Goal: Task Accomplishment & Management: Manage account settings

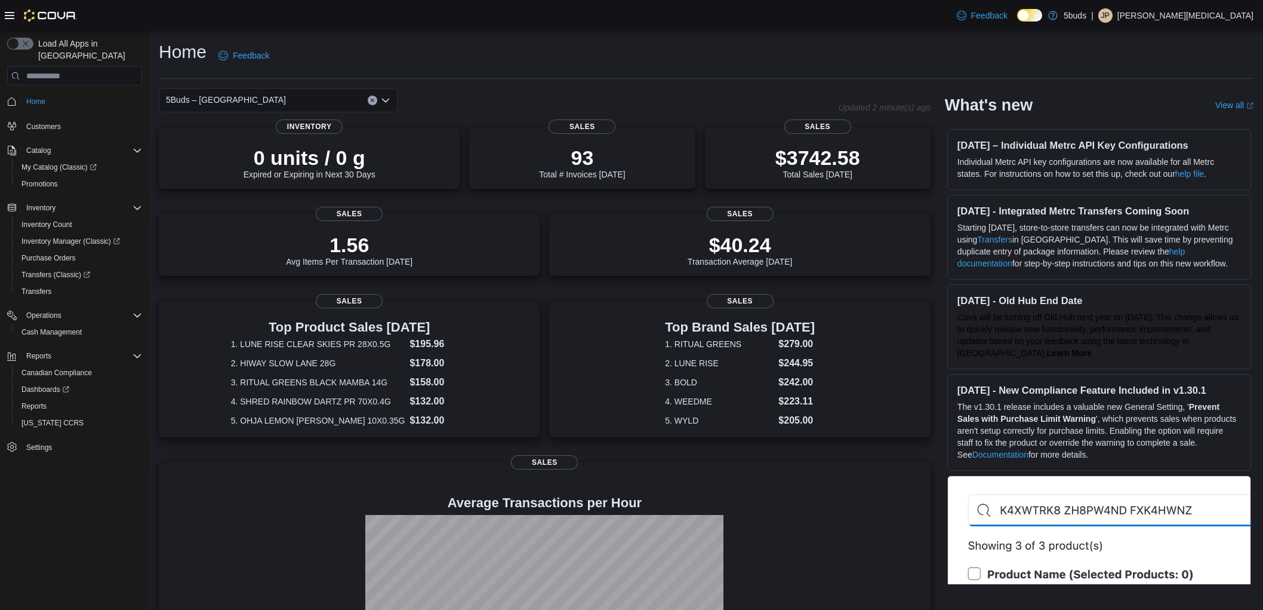
click at [734, 62] on div "Home Feedback" at bounding box center [706, 55] width 1095 height 31
click at [735, 55] on div "Home Feedback" at bounding box center [706, 55] width 1095 height 31
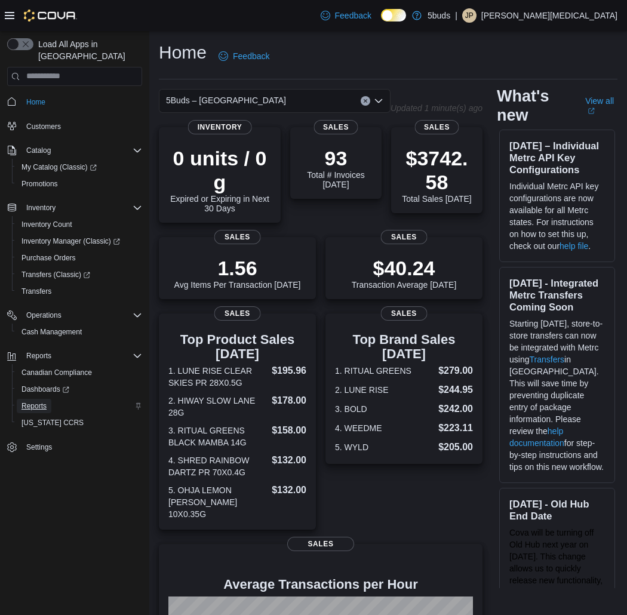
click at [38, 401] on span "Reports" at bounding box center [33, 406] width 25 height 10
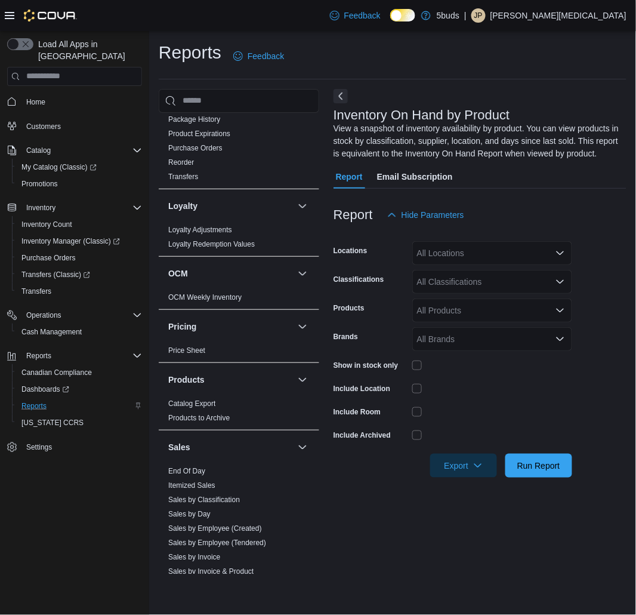
scroll to position [829, 0]
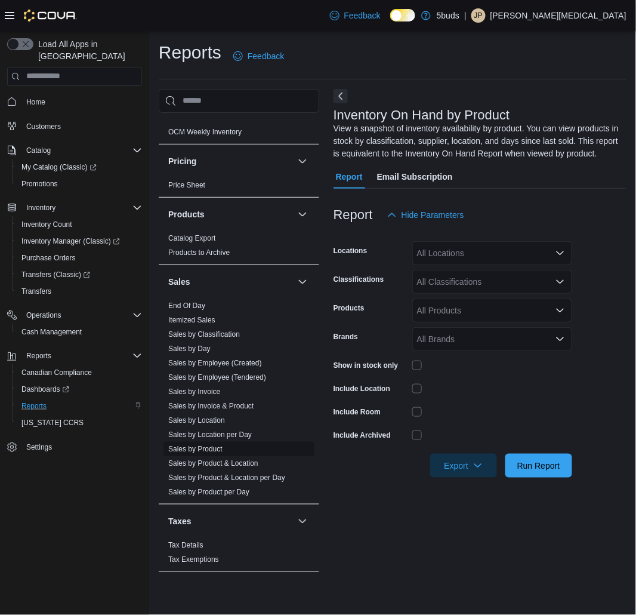
click at [210, 445] on link "Sales by Product" at bounding box center [195, 449] width 54 height 8
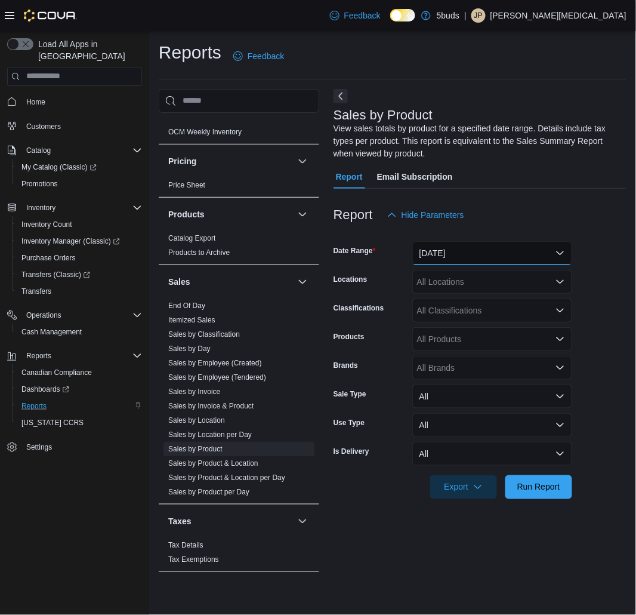
click at [499, 244] on button "[DATE]" at bounding box center [493, 253] width 160 height 24
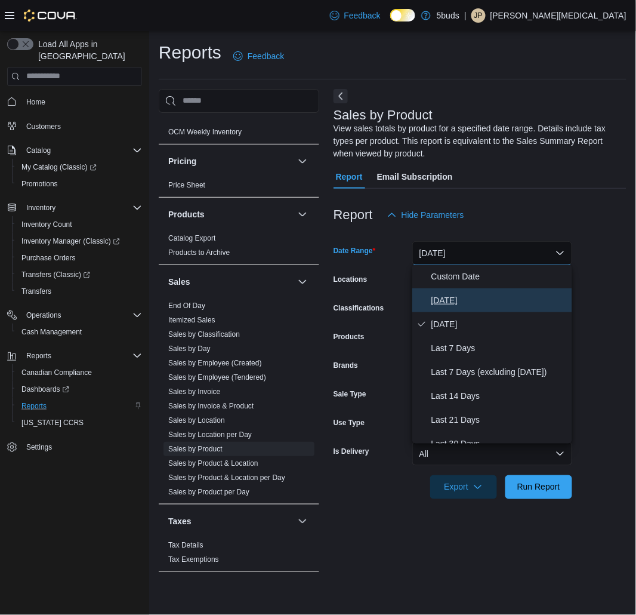
click at [478, 303] on span "[DATE]" at bounding box center [500, 300] width 136 height 14
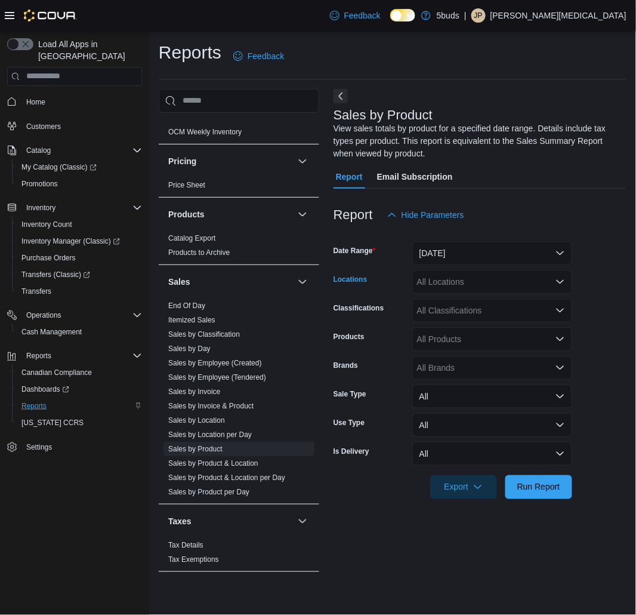
click at [500, 275] on div "All Locations" at bounding box center [493, 282] width 160 height 24
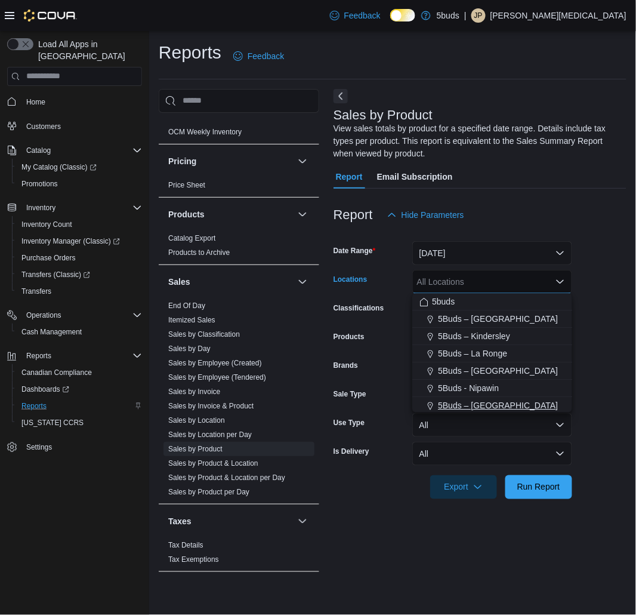
click at [516, 404] on span "5Buds – [GEOGRAPHIC_DATA]" at bounding box center [498, 405] width 120 height 12
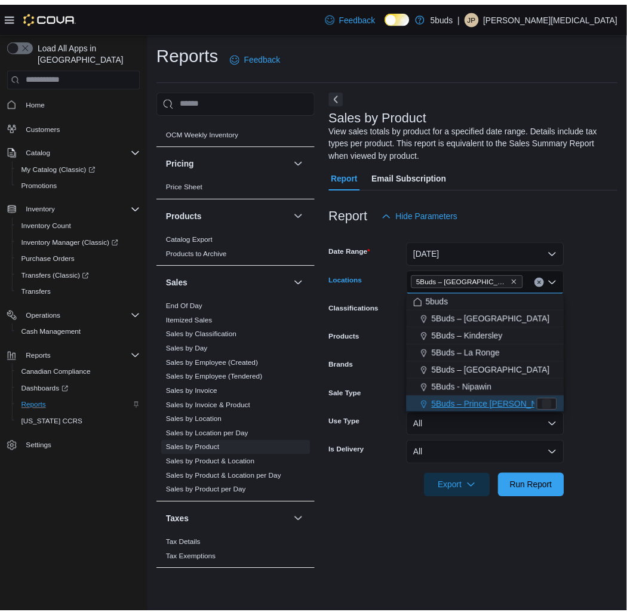
scroll to position [2, 0]
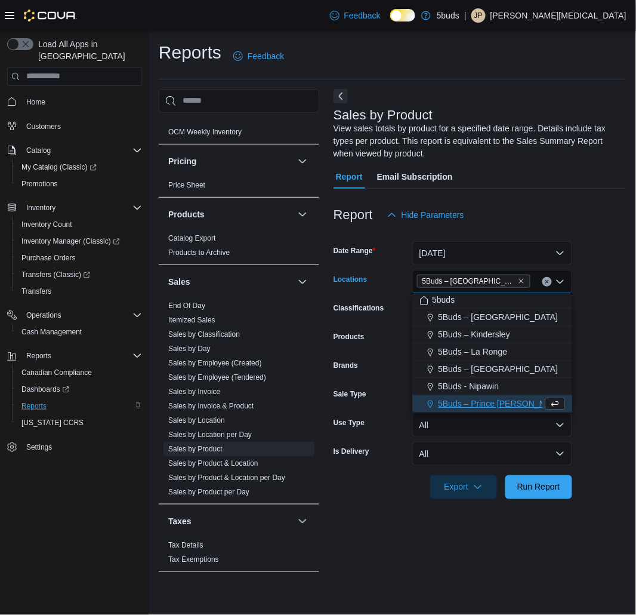
click at [524, 187] on div "Report Email Subscription" at bounding box center [480, 177] width 293 height 24
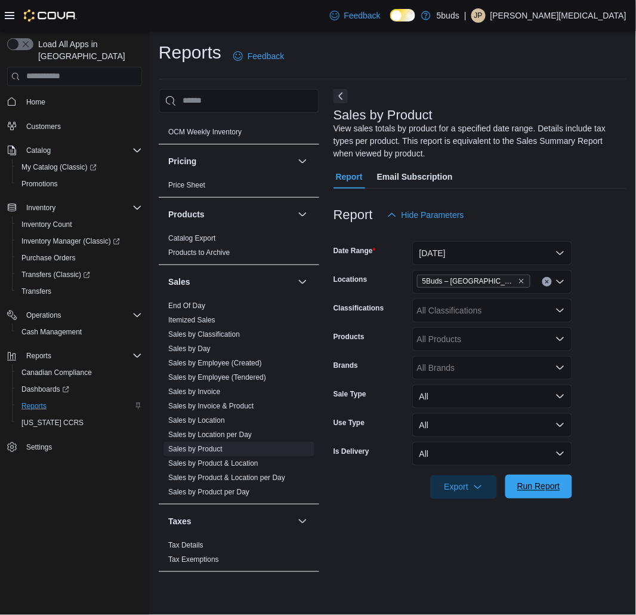
click at [552, 479] on span "Run Report" at bounding box center [539, 487] width 53 height 24
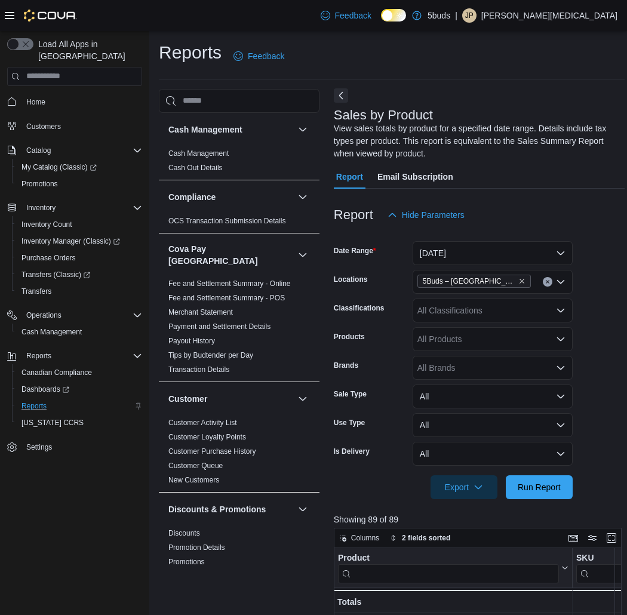
click at [344, 97] on button "Next" at bounding box center [341, 95] width 14 height 14
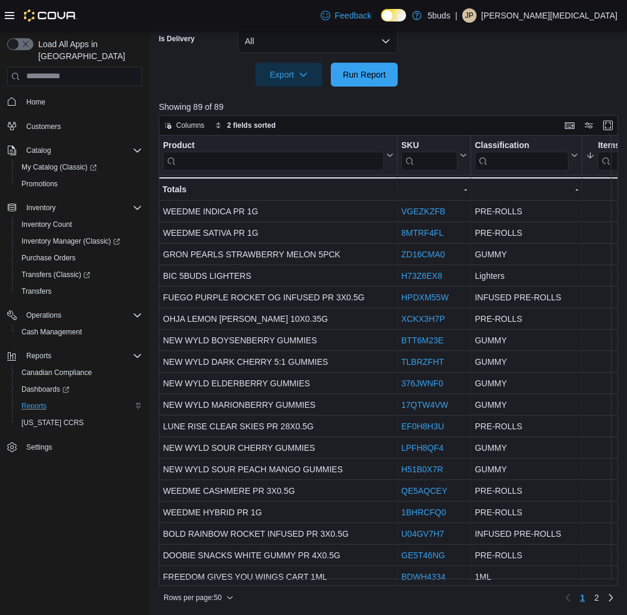
scroll to position [401, 0]
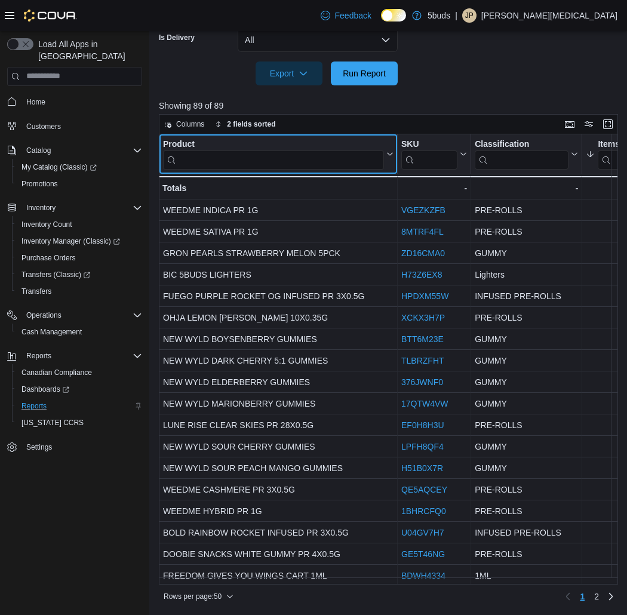
click at [293, 164] on input "search" at bounding box center [273, 159] width 221 height 19
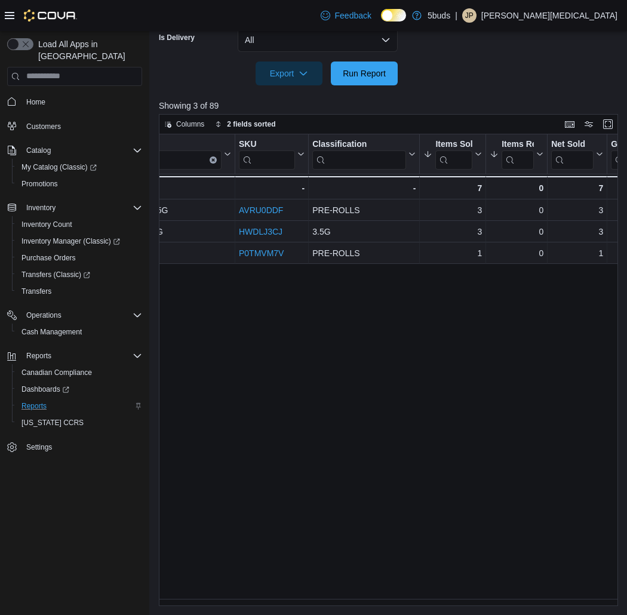
scroll to position [0, 0]
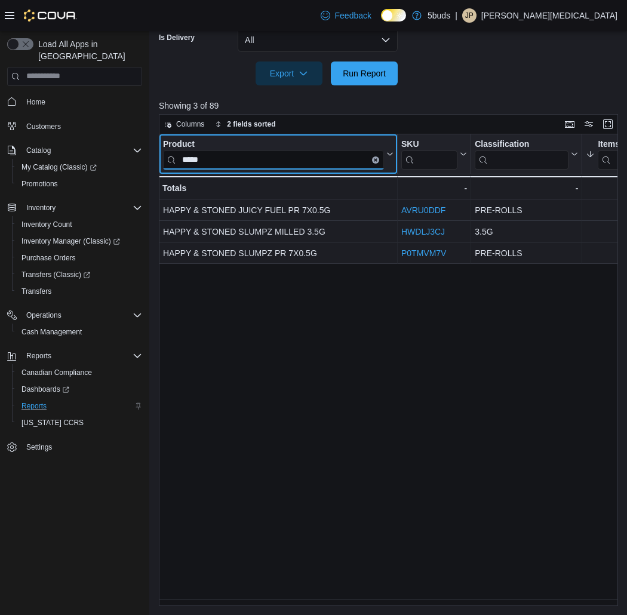
drag, startPoint x: 211, startPoint y: 166, endPoint x: 167, endPoint y: 164, distance: 44.2
click at [167, 164] on input "*****" at bounding box center [273, 159] width 221 height 19
drag, startPoint x: 223, startPoint y: 165, endPoint x: 142, endPoint y: 176, distance: 82.0
click at [142, 176] on div "Load All Apps in New Hub Home Customers Catalog My Catalog (Classic) Promotions…" at bounding box center [313, 123] width 627 height 986
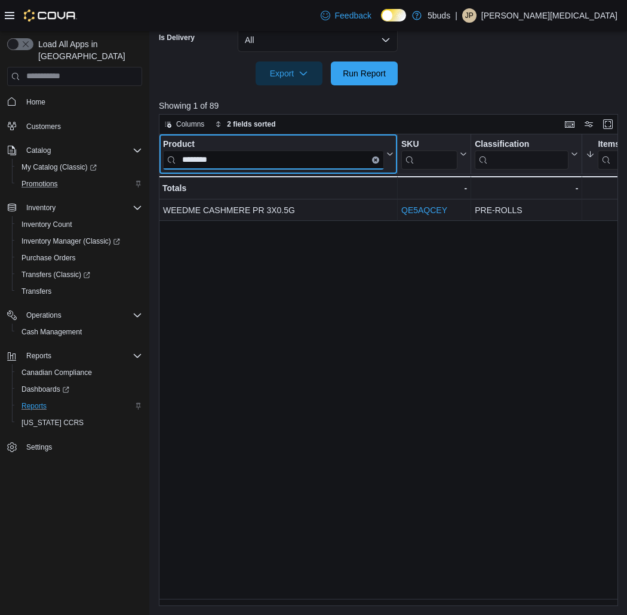
drag, startPoint x: 233, startPoint y: 164, endPoint x: 115, endPoint y: 165, distance: 117.6
click at [115, 165] on div "Load All Apps in New Hub Home Customers Catalog My Catalog (Classic) Promotions…" at bounding box center [313, 123] width 627 height 986
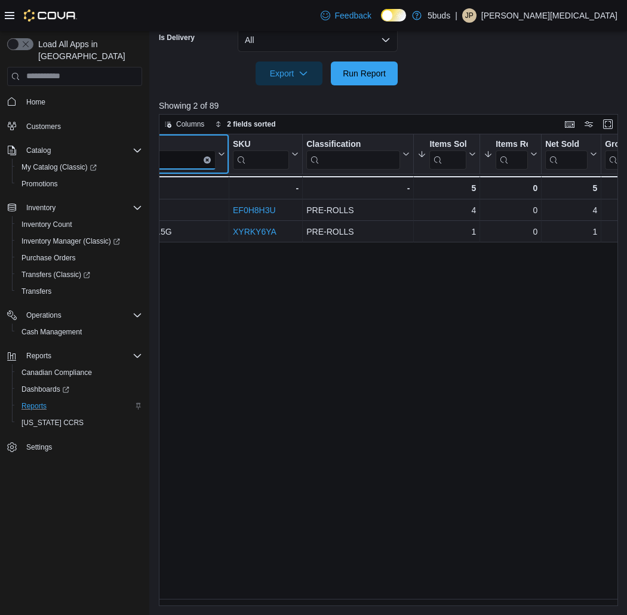
scroll to position [0, 4]
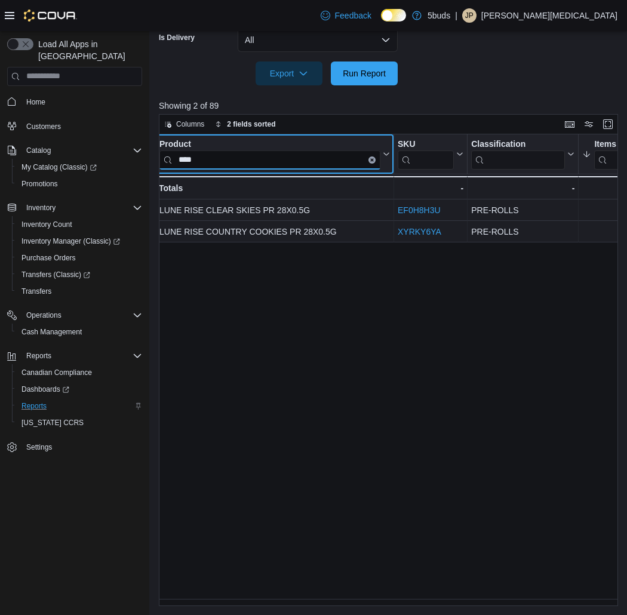
click at [173, 158] on div "Product **** Click to view column header actions SKU Click to view column heade…" at bounding box center [391, 370] width 464 height 472
drag, startPoint x: 196, startPoint y: 158, endPoint x: 140, endPoint y: 183, distance: 60.9
click at [140, 183] on div "Load All Apps in New Hub Home Customers Catalog My Catalog (Classic) Promotions…" at bounding box center [313, 123] width 627 height 986
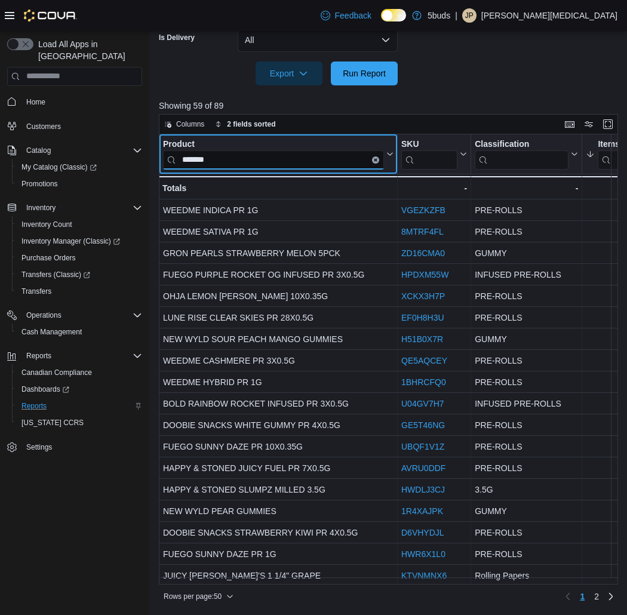
type input "*******"
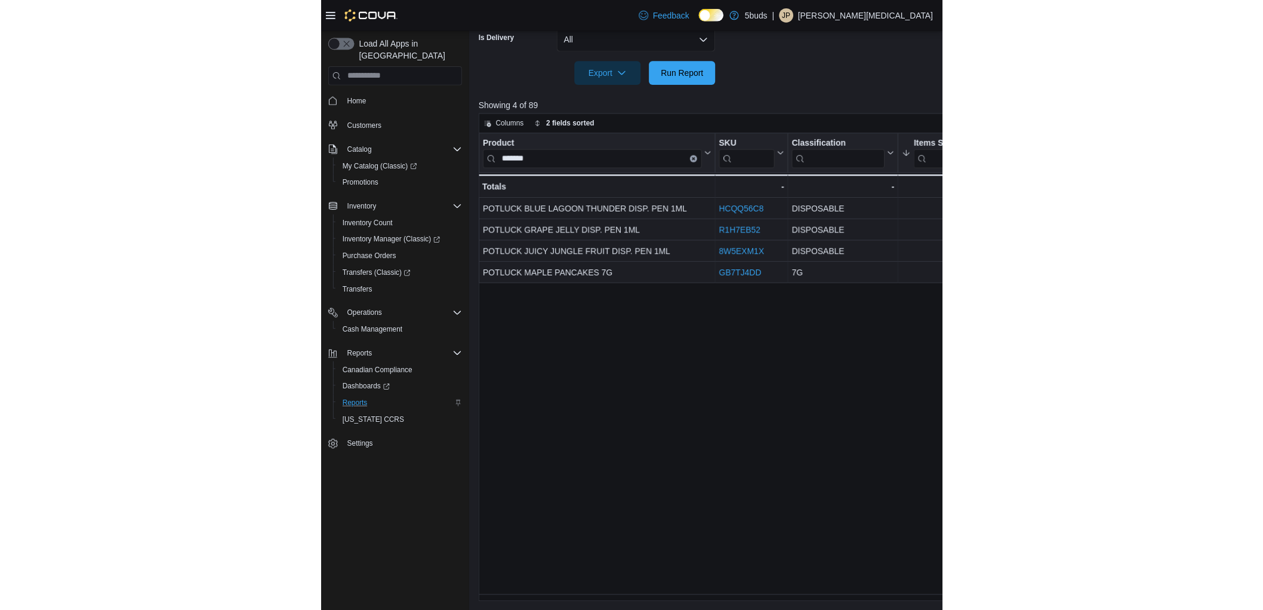
scroll to position [389, 0]
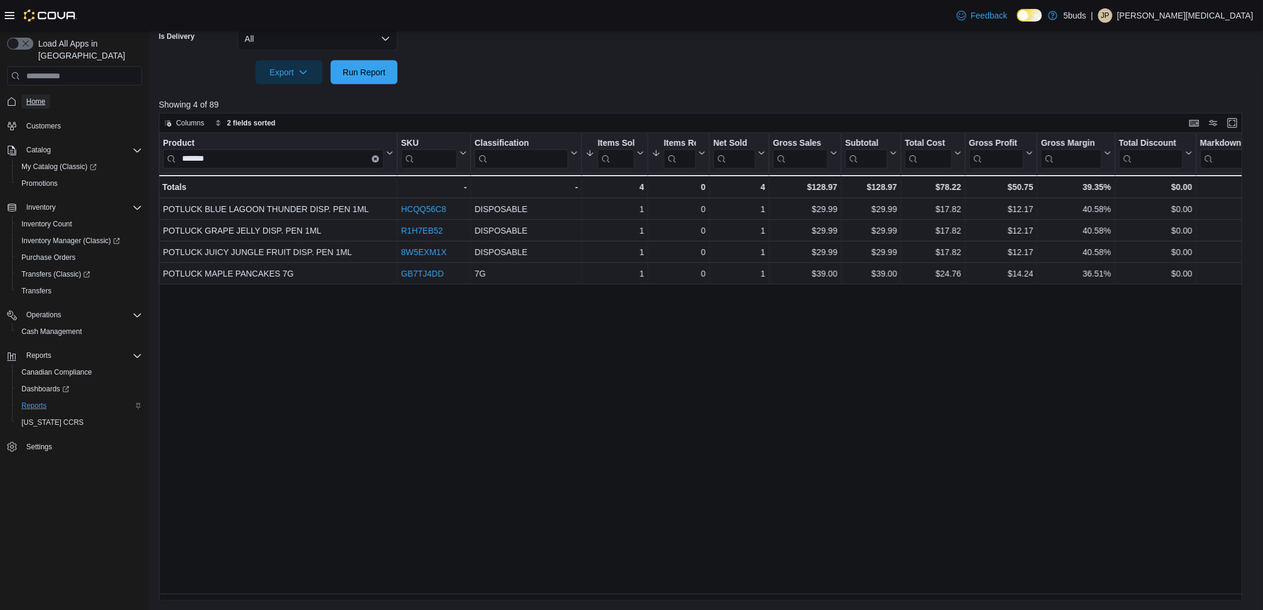
click at [45, 97] on span "Home" at bounding box center [35, 102] width 19 height 10
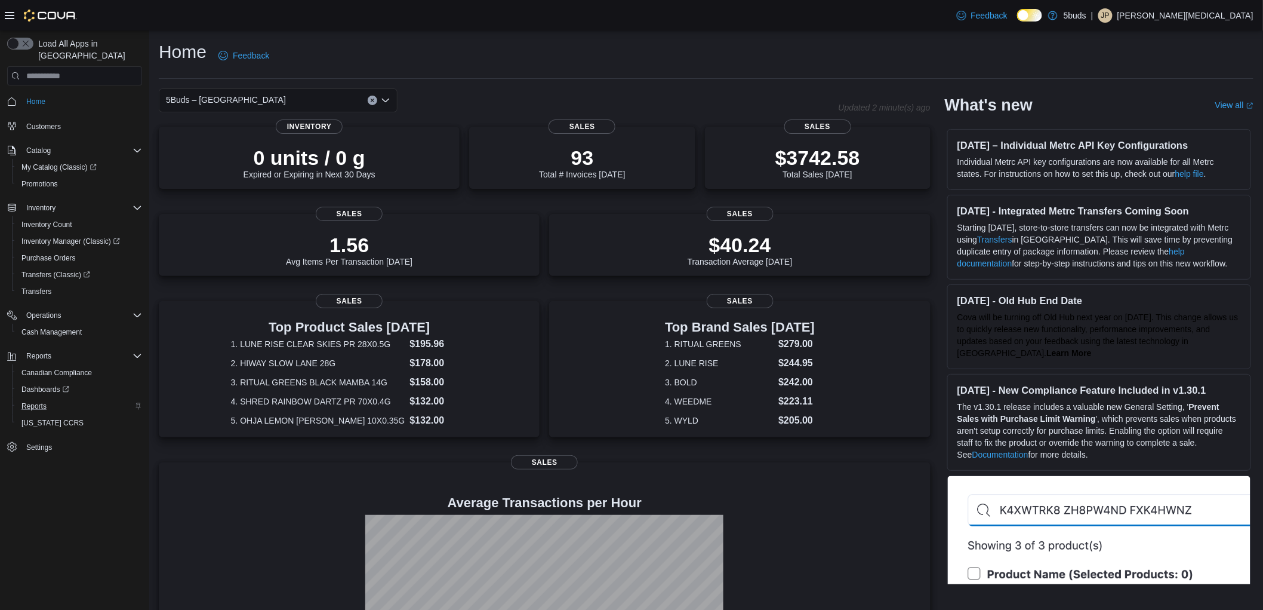
click at [665, 48] on div "Home Feedback" at bounding box center [706, 55] width 1095 height 31
click at [636, 42] on div "Home Feedback" at bounding box center [706, 55] width 1095 height 31
click at [57, 220] on span "Inventory Count" at bounding box center [46, 225] width 51 height 10
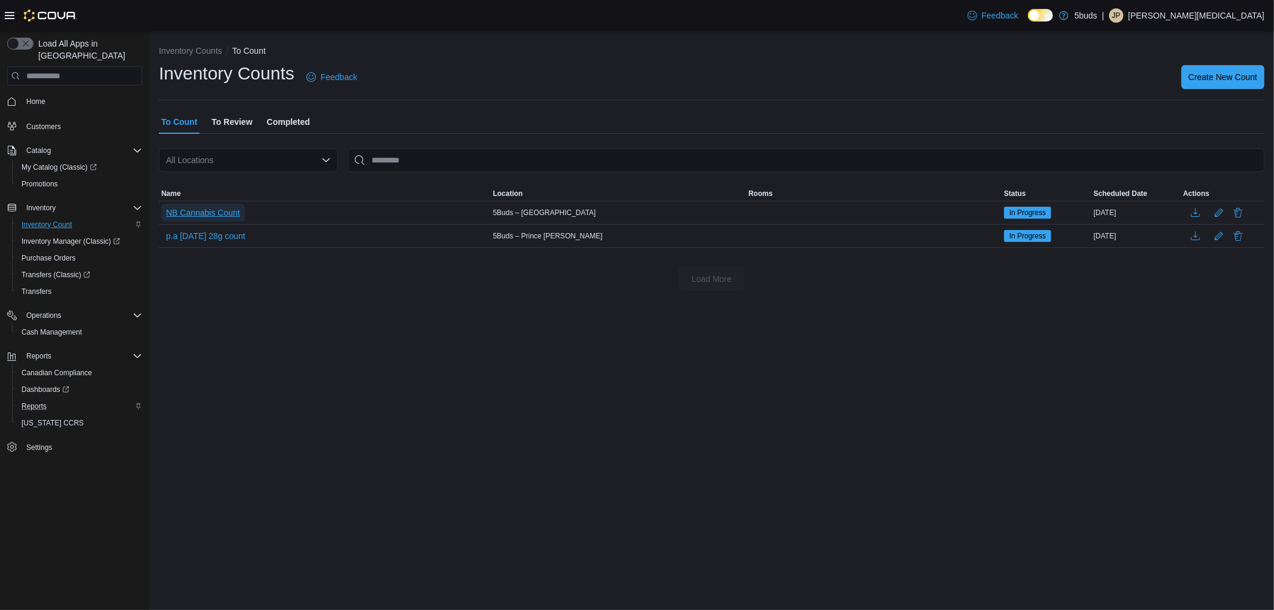
click at [230, 209] on span "NB Cannabis Count" at bounding box center [203, 213] width 74 height 12
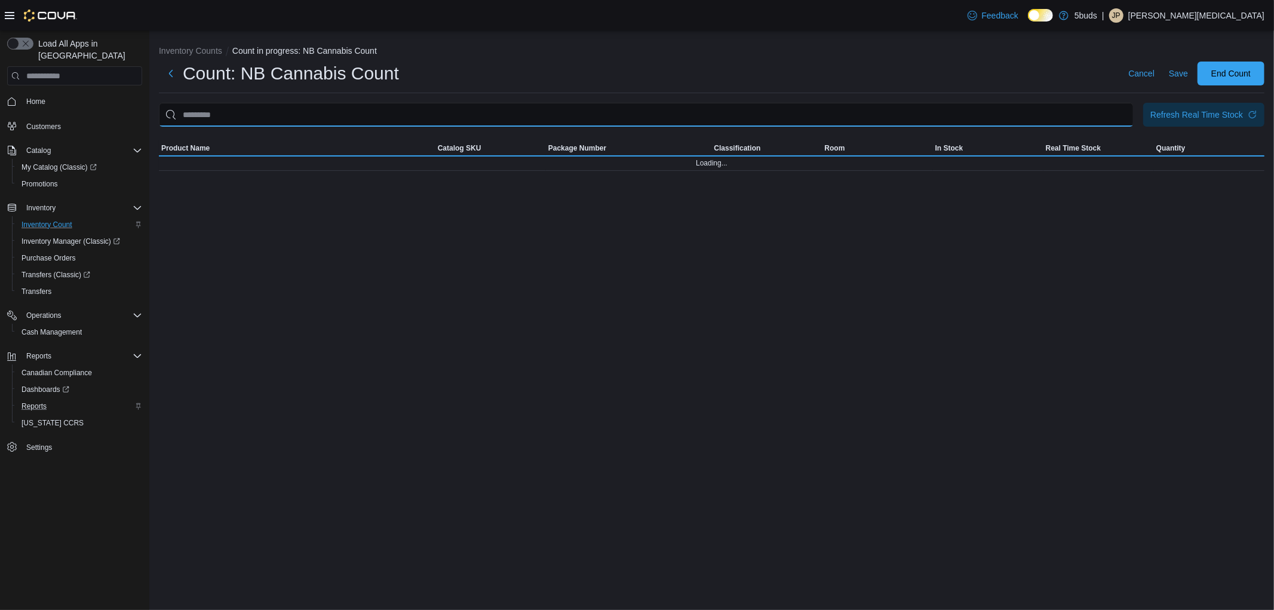
click at [321, 112] on input "This is a search bar. After typing your query, hit enter to filter the results …" at bounding box center [646, 115] width 974 height 24
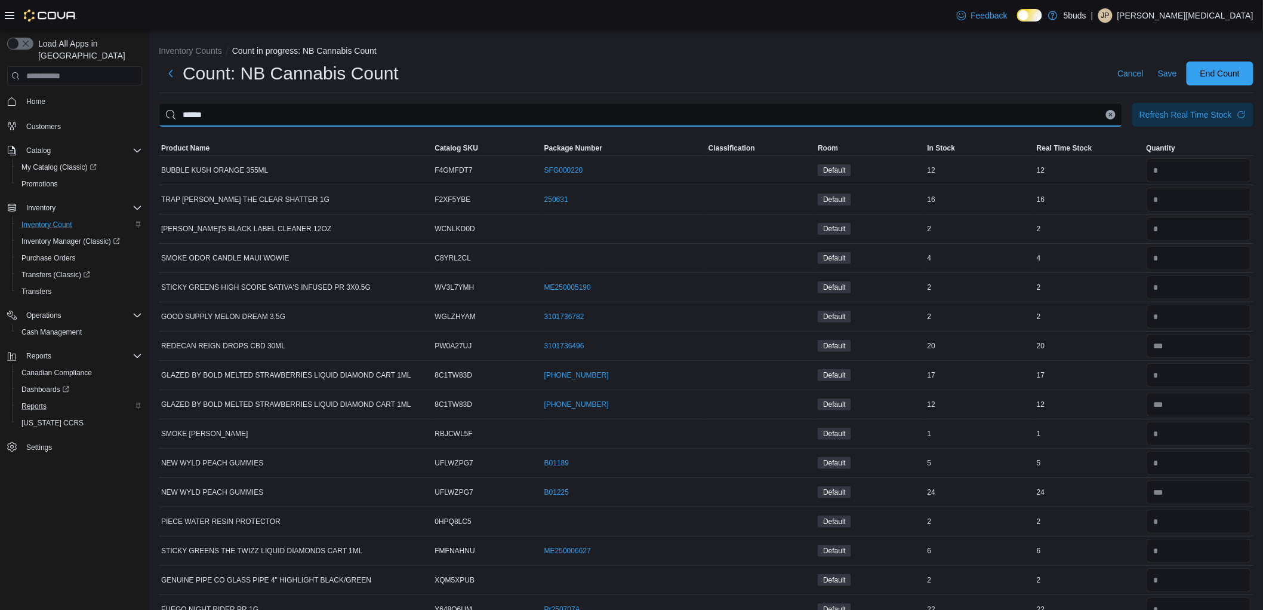
type input "******"
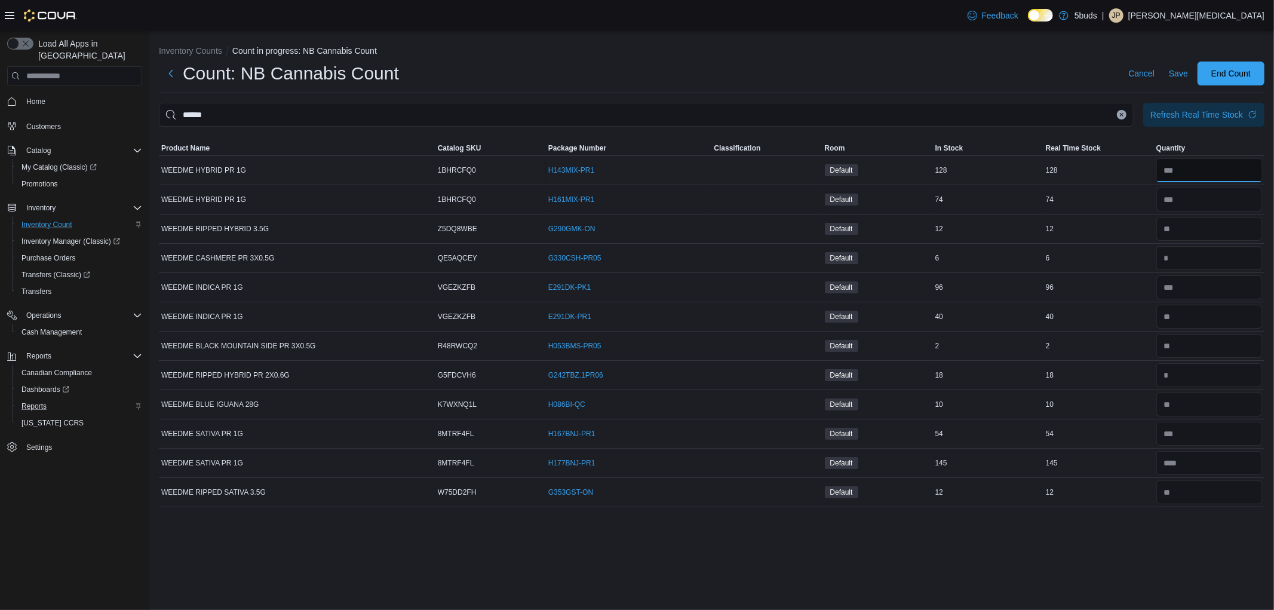
click at [1191, 170] on input "number" at bounding box center [1209, 170] width 106 height 24
click at [1189, 201] on input "number" at bounding box center [1209, 199] width 106 height 24
click at [1192, 165] on input "number" at bounding box center [1209, 170] width 106 height 24
type input "**"
click at [1208, 288] on input "number" at bounding box center [1209, 287] width 106 height 24
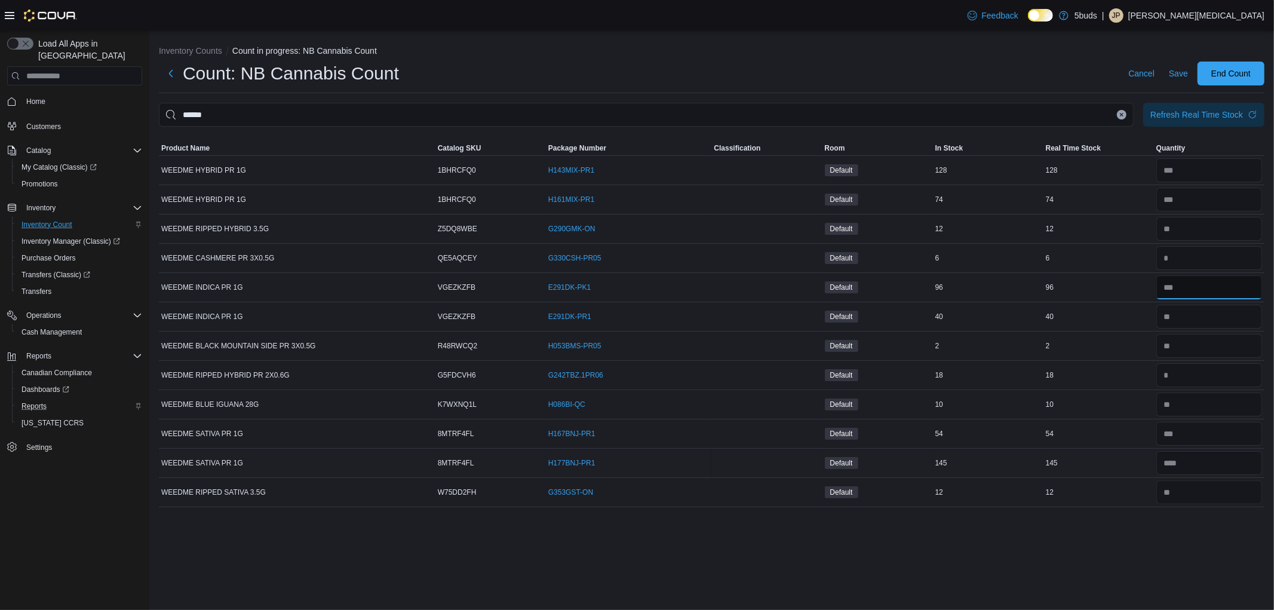
type input "**"
click at [1193, 466] on input "number" at bounding box center [1209, 463] width 106 height 24
type input "***"
click at [1177, 72] on span "Save" at bounding box center [1177, 73] width 19 height 12
click at [1175, 287] on input "number" at bounding box center [1209, 287] width 106 height 24
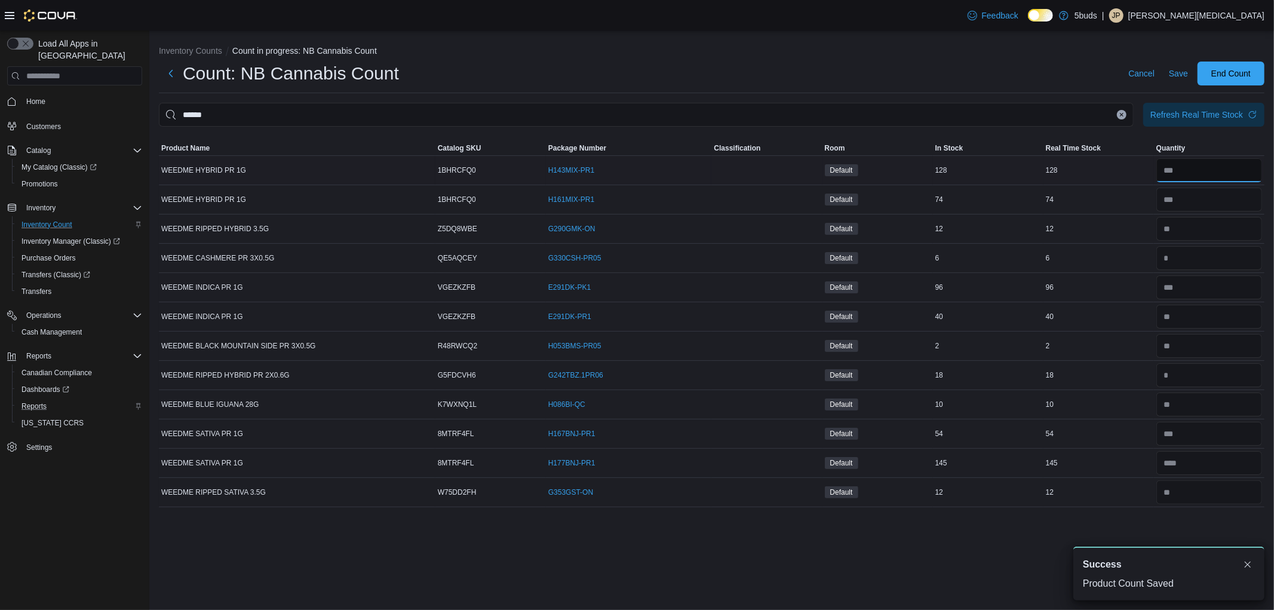
click at [1190, 164] on input "number" at bounding box center [1209, 170] width 106 height 24
type input "**"
click at [1175, 72] on span "Save" at bounding box center [1177, 73] width 19 height 12
click at [39, 97] on span "Home" at bounding box center [35, 102] width 19 height 10
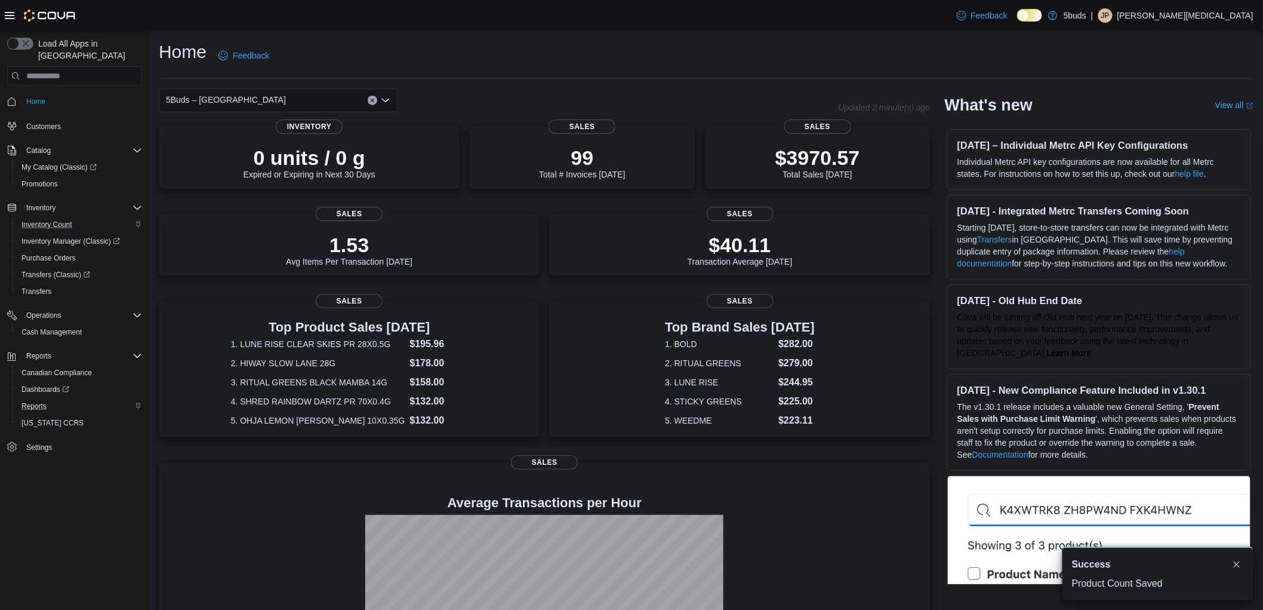
click at [553, 46] on div "Home Feedback" at bounding box center [706, 55] width 1095 height 31
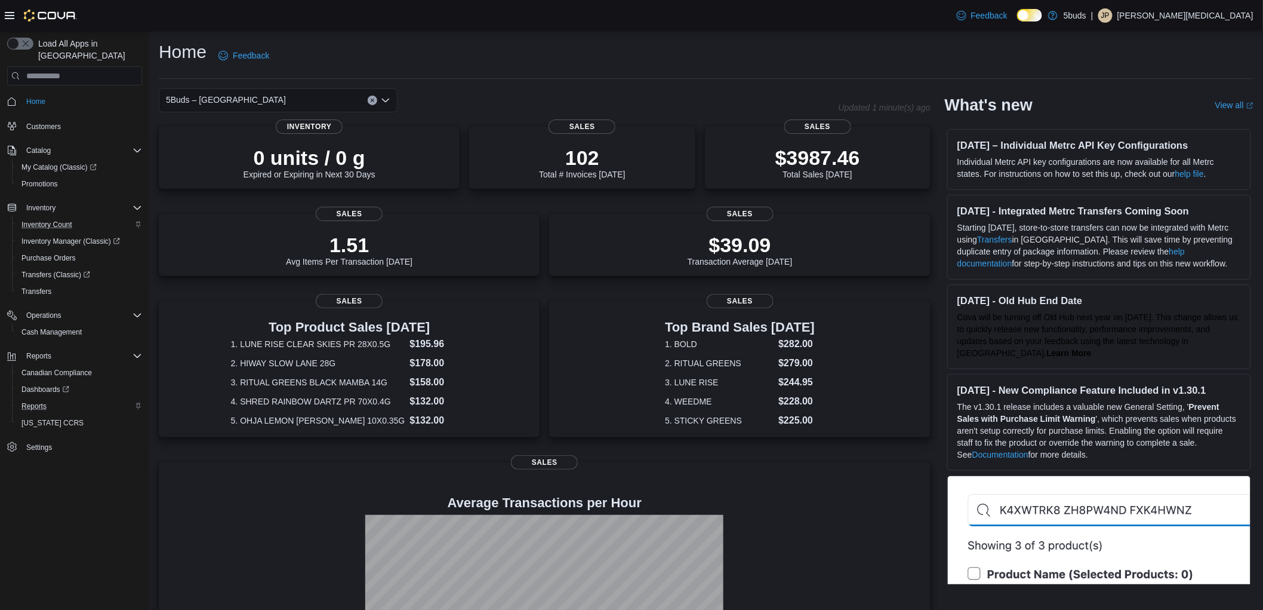
click at [687, 85] on div "Home Feedback 5Buds – North Battleford Updated 1 minute(s) ago 0 units / 0 g Ex…" at bounding box center [706, 376] width 1114 height 693
click at [45, 401] on span "Reports" at bounding box center [33, 406] width 25 height 10
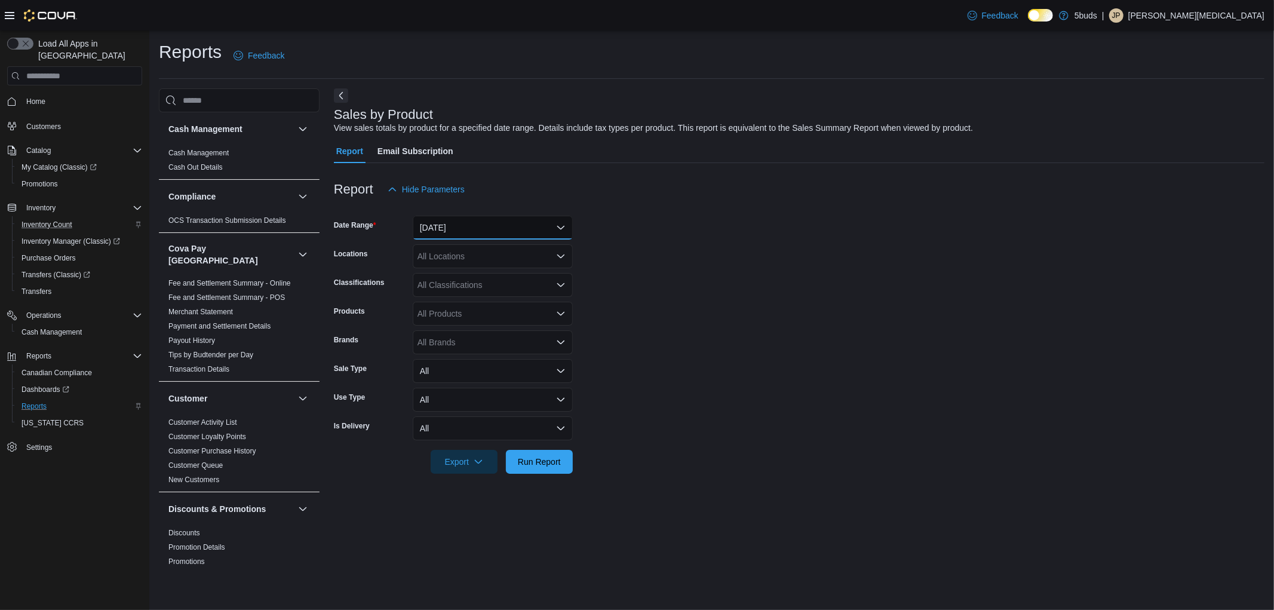
click at [470, 229] on button "[DATE]" at bounding box center [493, 228] width 160 height 24
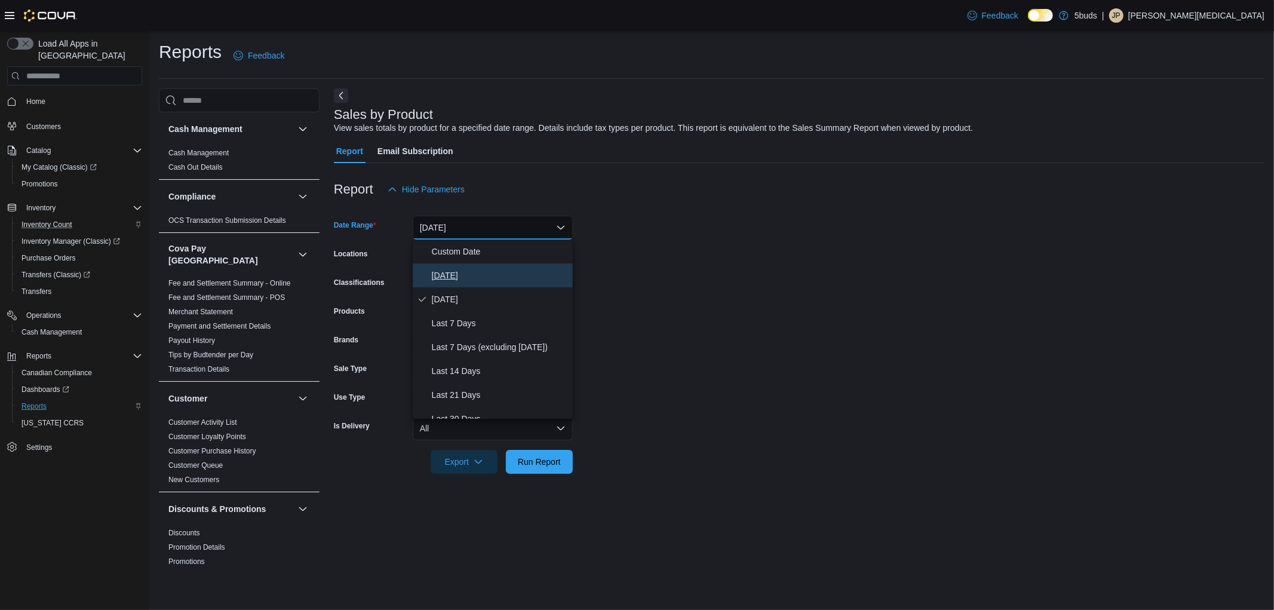
click at [467, 271] on span "[DATE]" at bounding box center [500, 275] width 136 height 14
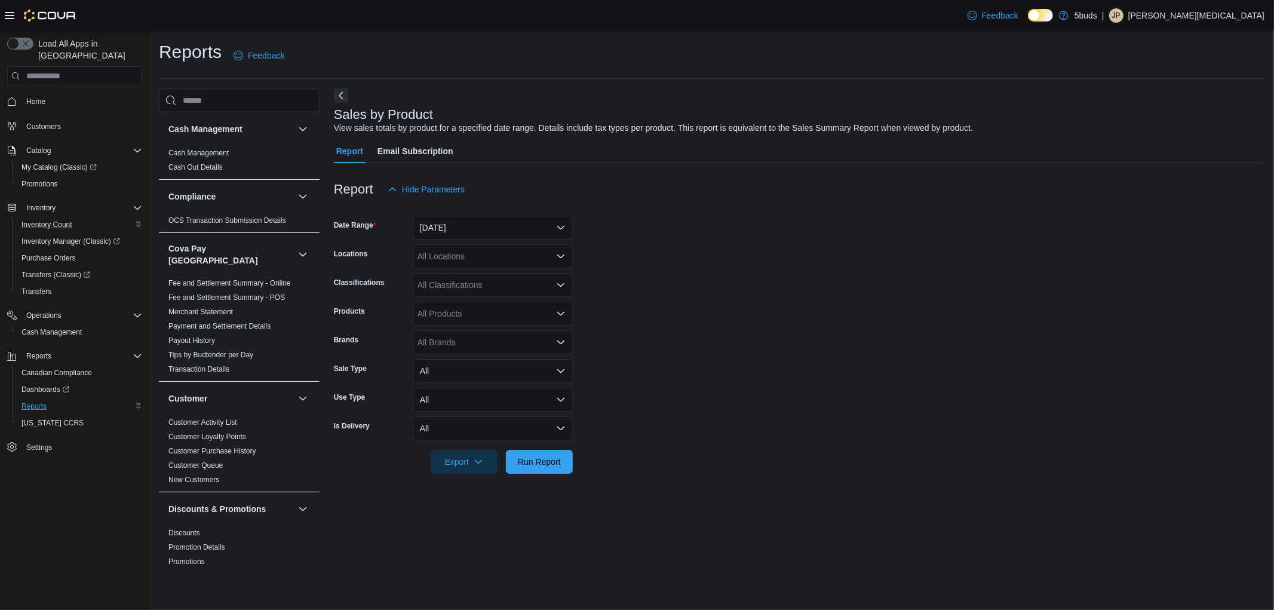
click at [472, 258] on div "All Locations" at bounding box center [493, 256] width 160 height 24
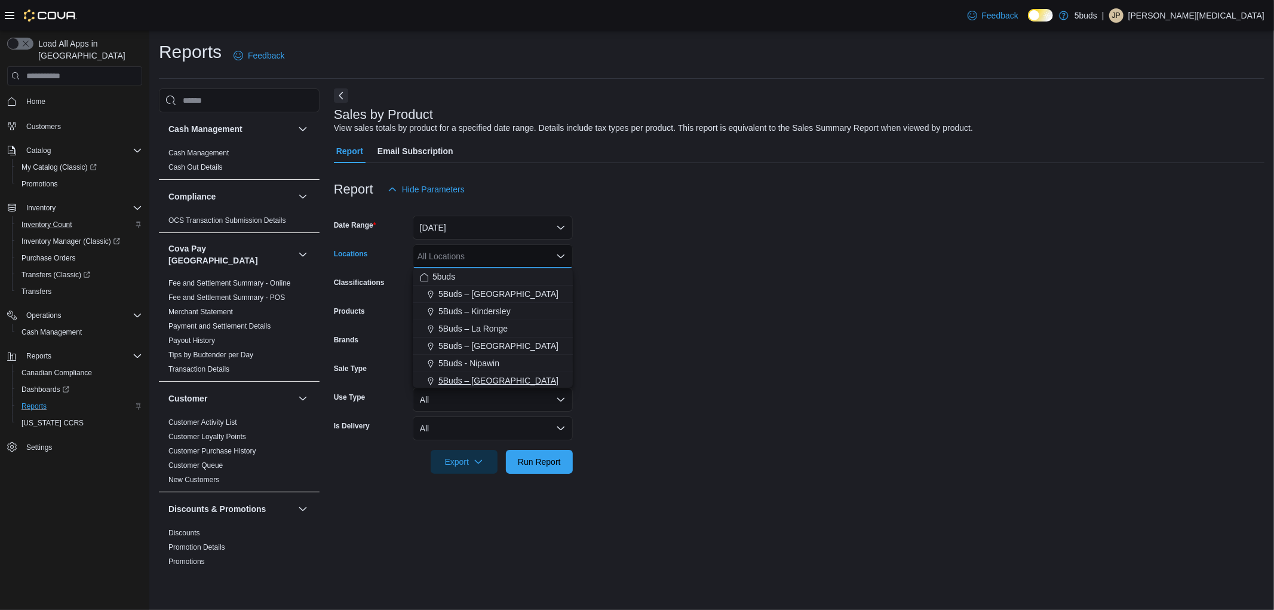
click at [484, 376] on span "5Buds – [GEOGRAPHIC_DATA]" at bounding box center [498, 380] width 120 height 12
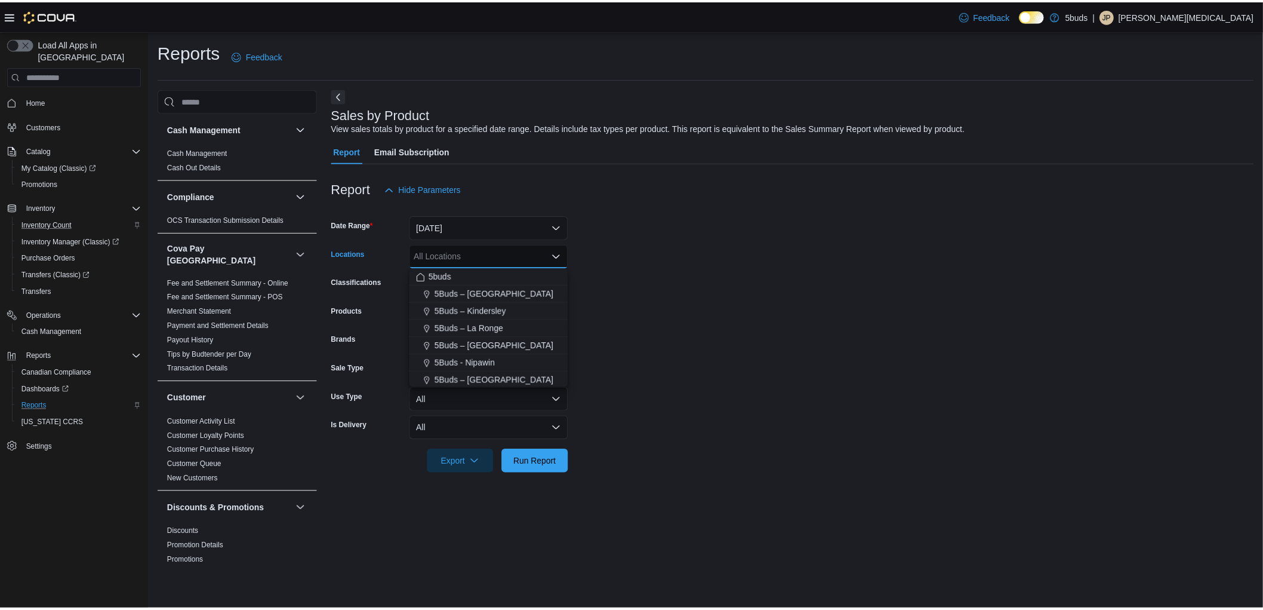
scroll to position [2, 0]
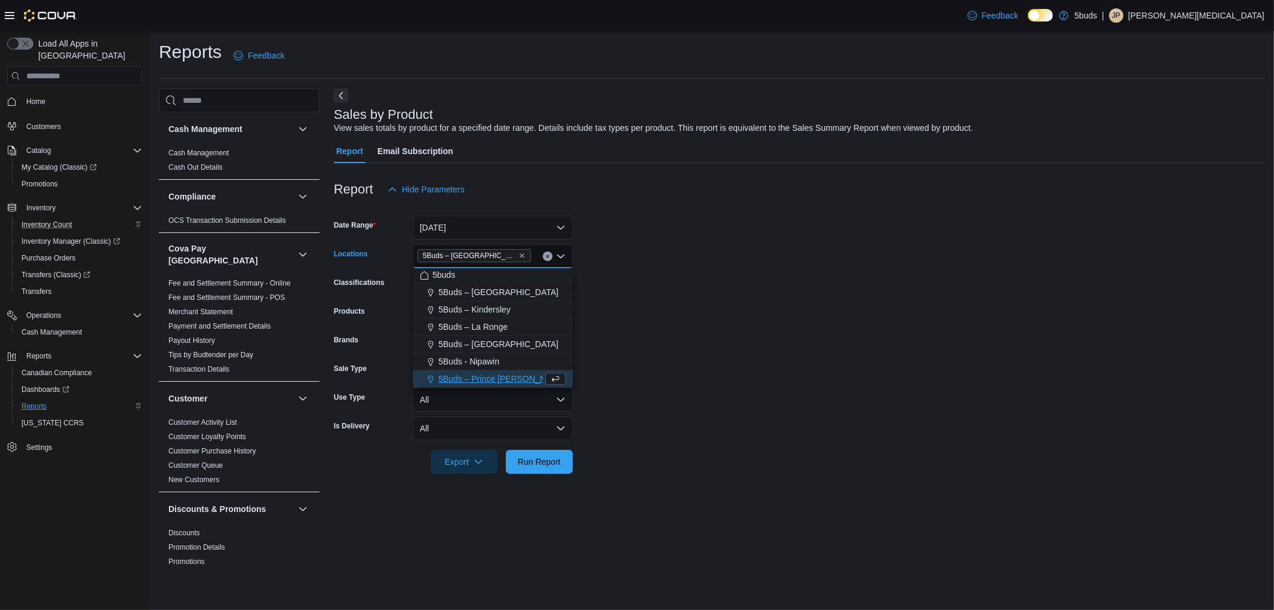
drag, startPoint x: 636, startPoint y: 318, endPoint x: 611, endPoint y: 344, distance: 36.3
click at [635, 318] on form "Date Range [DATE] Locations 5Buds – [GEOGRAPHIC_DATA] Combo box. Selected. 5Bud…" at bounding box center [799, 337] width 930 height 272
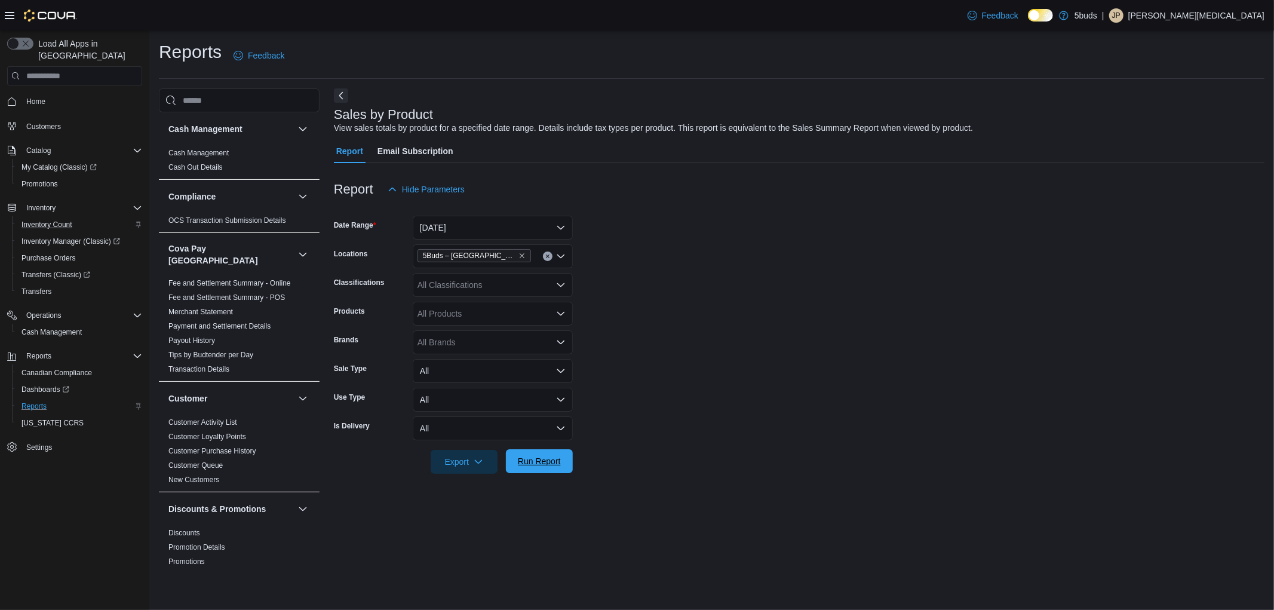
click at [539, 453] on span "Run Report" at bounding box center [539, 461] width 53 height 24
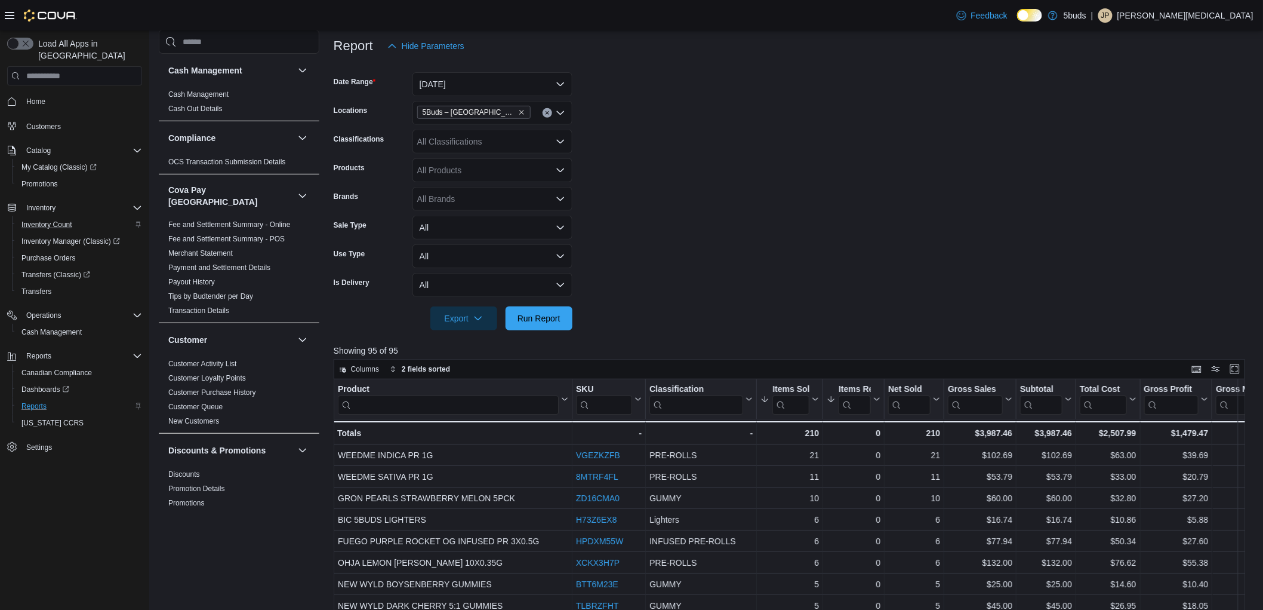
scroll to position [380, 0]
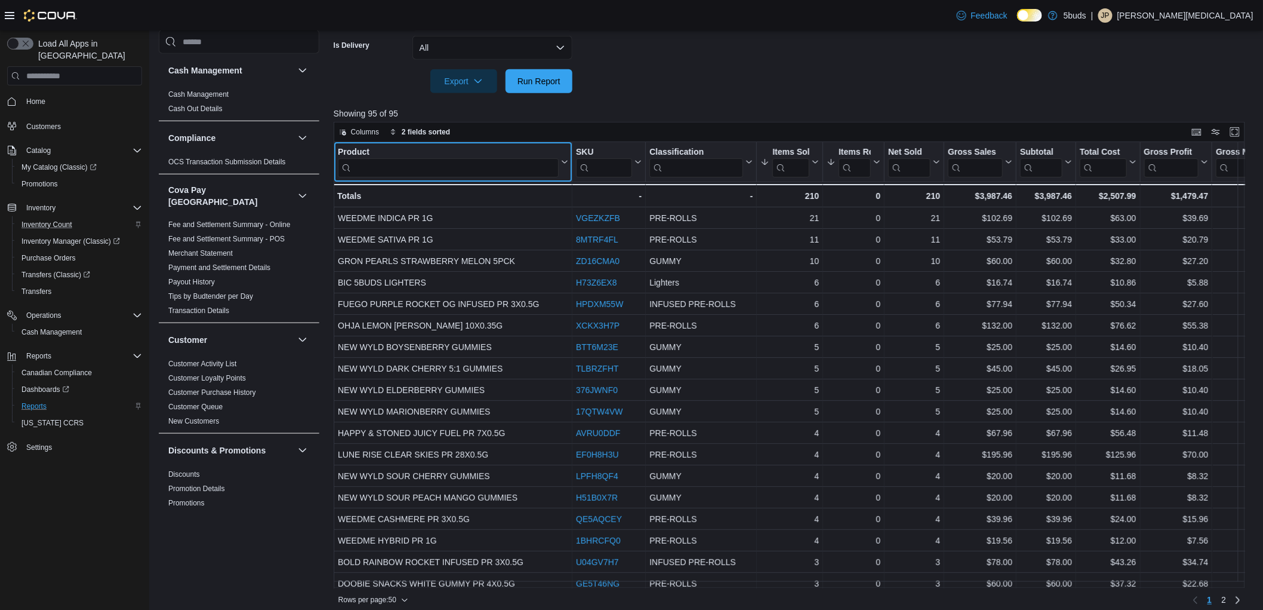
click at [453, 168] on input "search" at bounding box center [448, 167] width 221 height 19
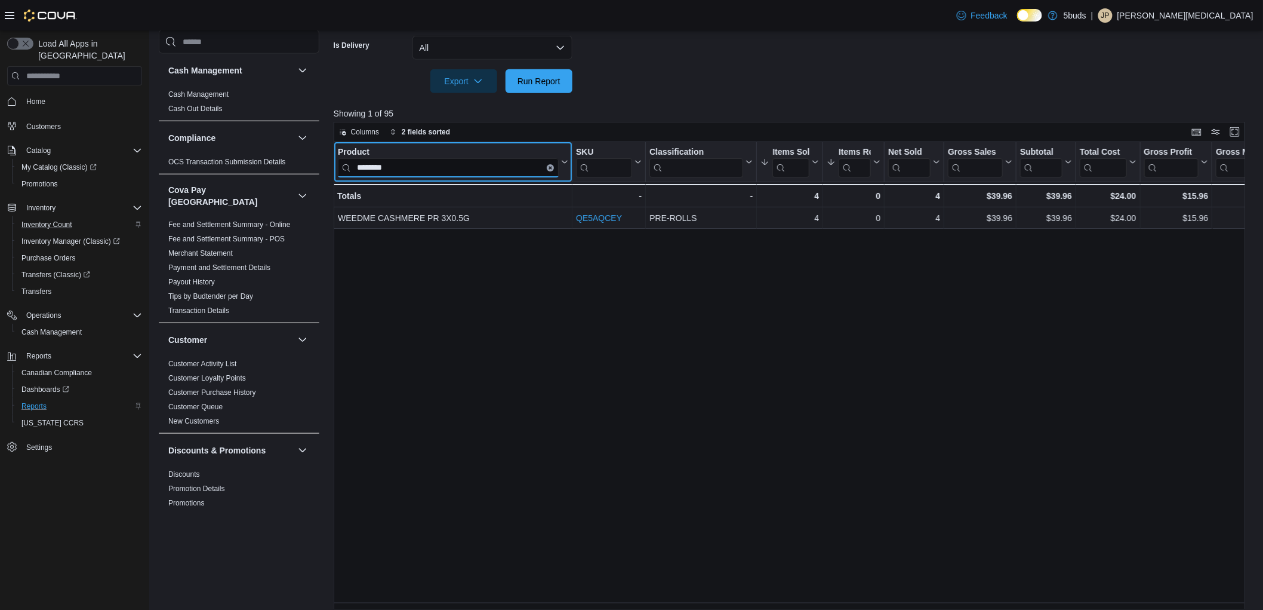
drag, startPoint x: 407, startPoint y: 163, endPoint x: 320, endPoint y: 162, distance: 87.2
click at [320, 162] on div "Cash Management Cash Management Cash Out Details Compliance OCS Transaction Sub…" at bounding box center [707, 159] width 1096 height 902
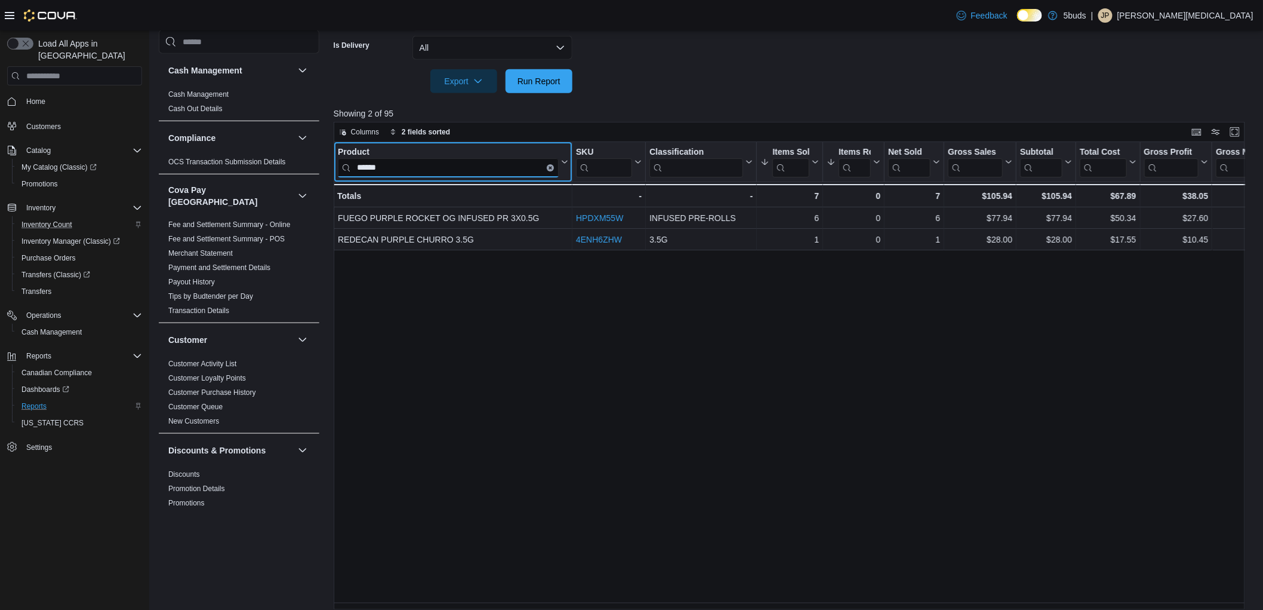
type input "******"
click at [36, 97] on span "Home" at bounding box center [35, 102] width 19 height 10
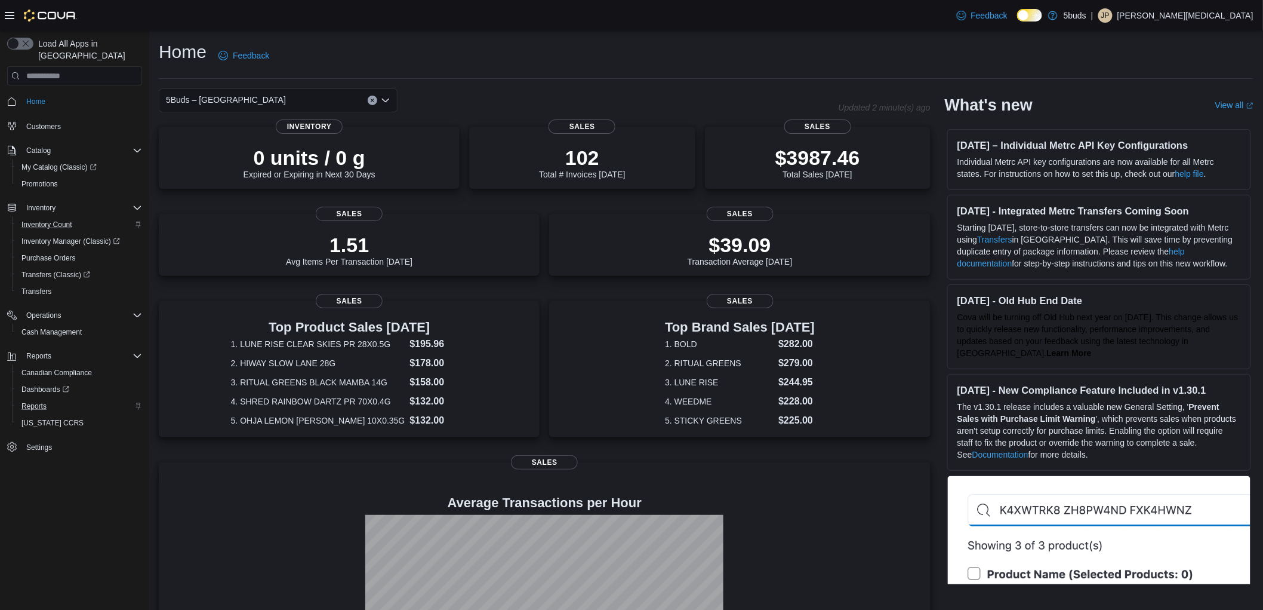
click at [665, 48] on div "Home Feedback" at bounding box center [706, 55] width 1095 height 31
click at [59, 327] on span "Cash Management" at bounding box center [51, 332] width 60 height 10
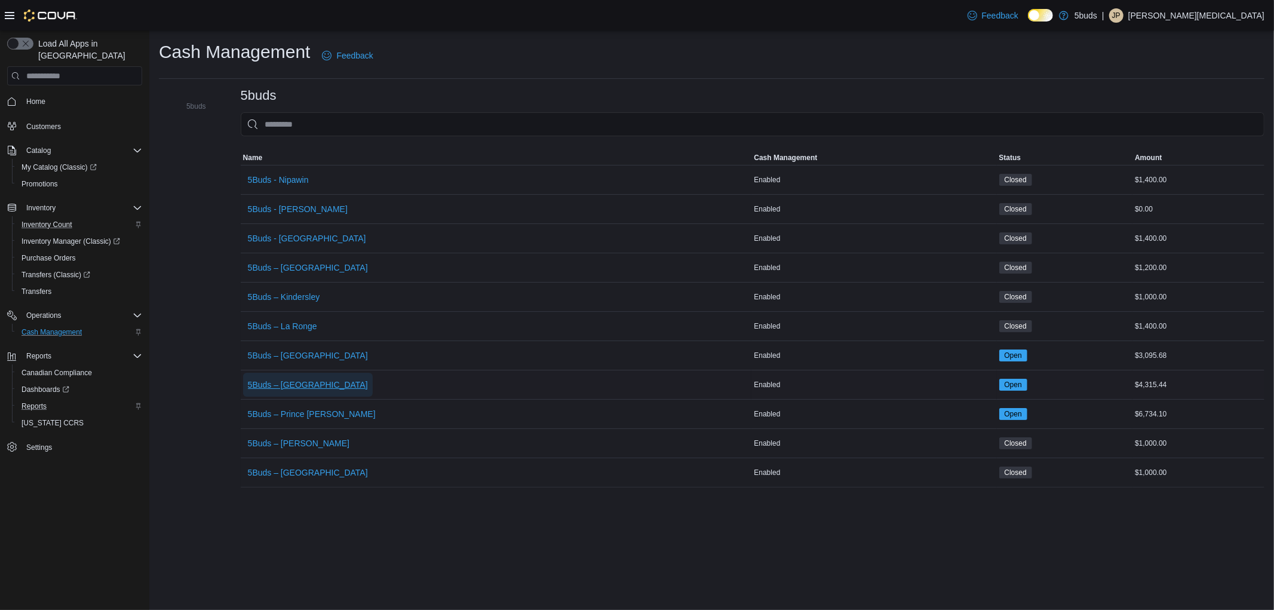
click at [291, 383] on span "5Buds – [GEOGRAPHIC_DATA]" at bounding box center [308, 385] width 120 height 12
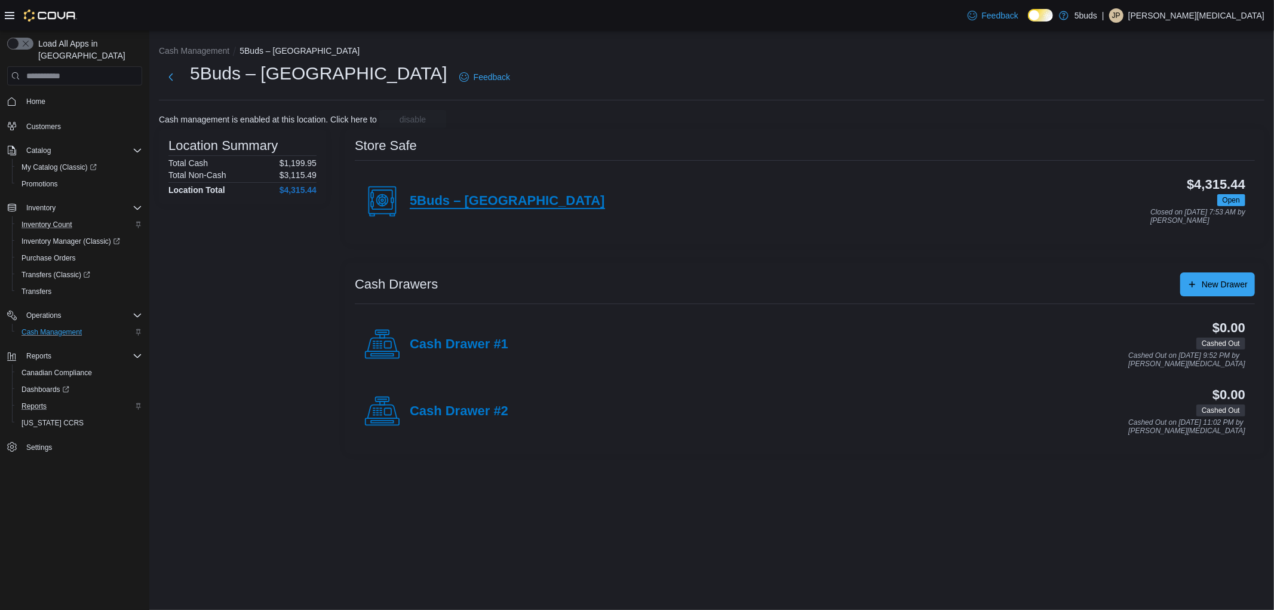
click at [449, 204] on h4 "5Buds – [GEOGRAPHIC_DATA]" at bounding box center [507, 201] width 195 height 16
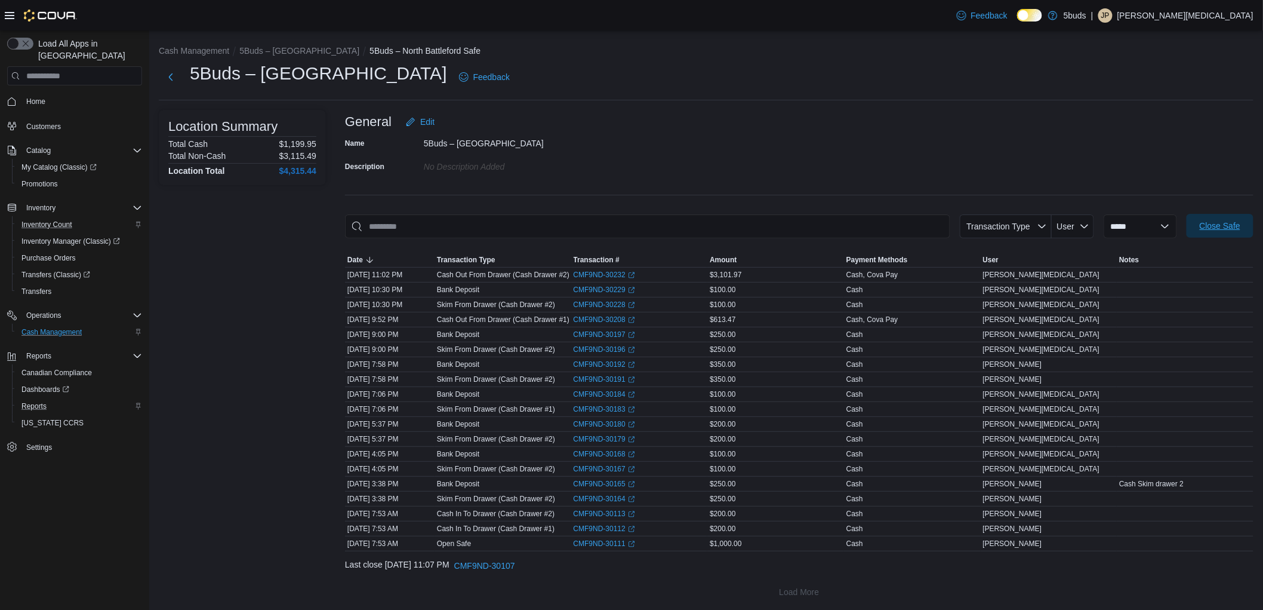
click at [1241, 230] on span "Close Safe" at bounding box center [1220, 226] width 41 height 12
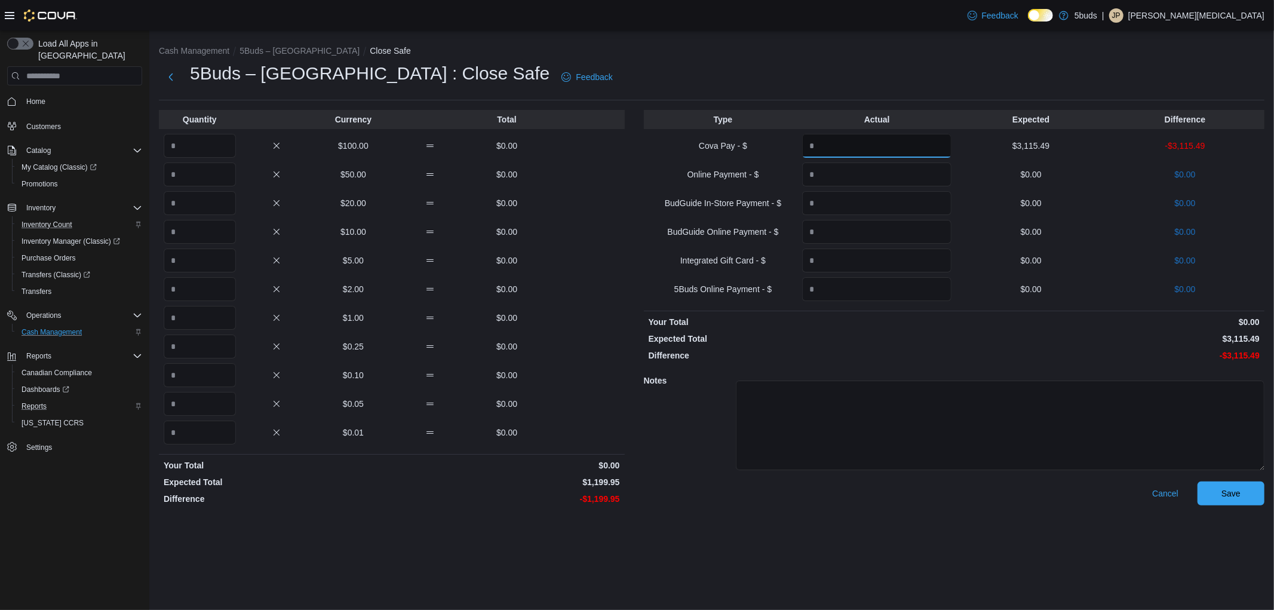
click at [838, 149] on input "Quantity" at bounding box center [876, 146] width 149 height 24
type input "*******"
click at [213, 150] on input "Quantity" at bounding box center [200, 146] width 72 height 24
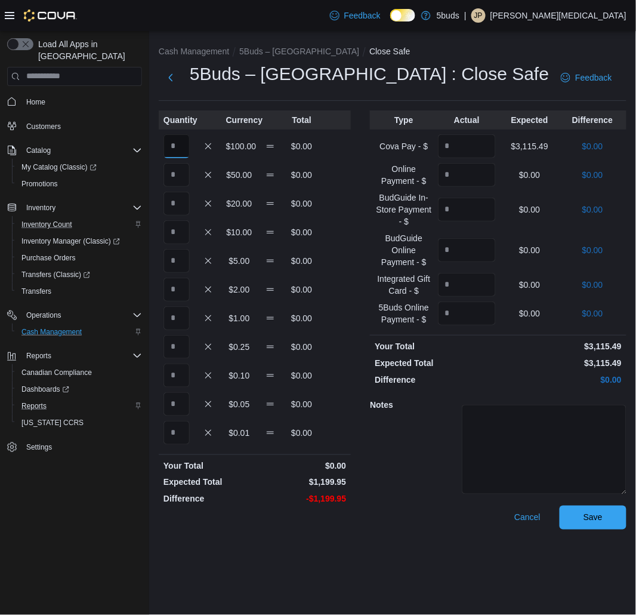
click at [172, 148] on input "Quantity" at bounding box center [177, 146] width 26 height 24
type input "*"
type input "**"
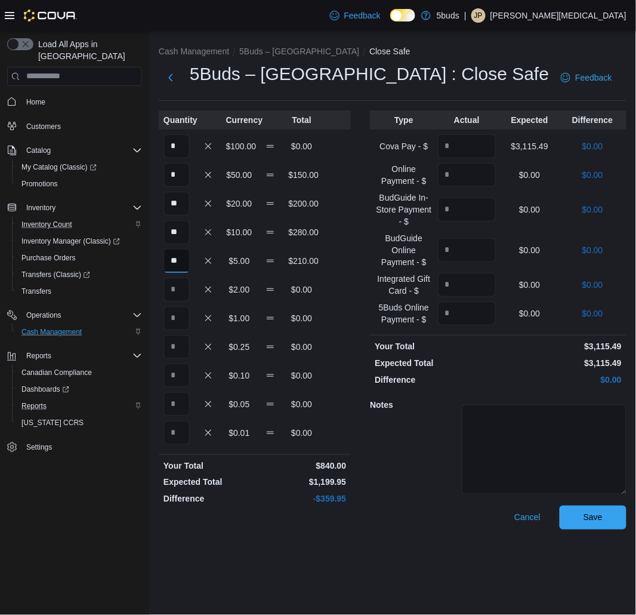
type input "**"
type input "***"
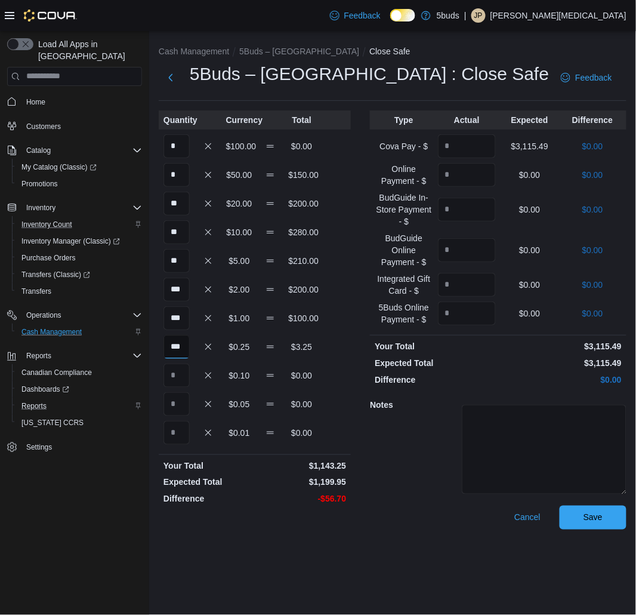
scroll to position [0, 1]
type input "***"
type input "**"
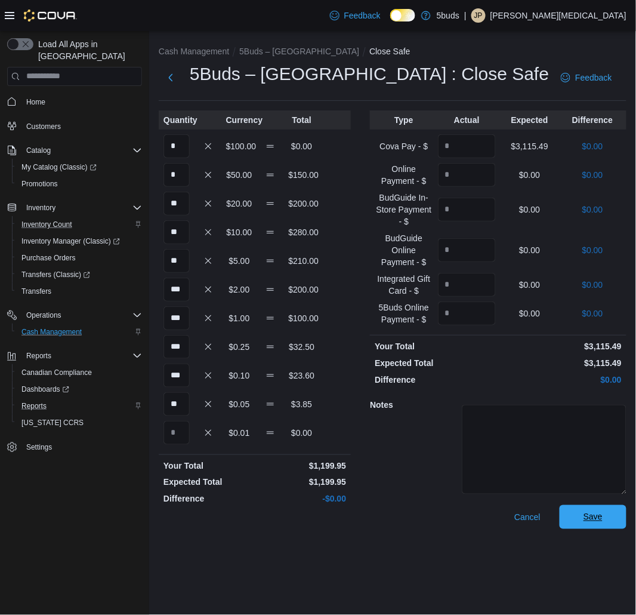
click at [599, 515] on span "Save" at bounding box center [593, 517] width 19 height 12
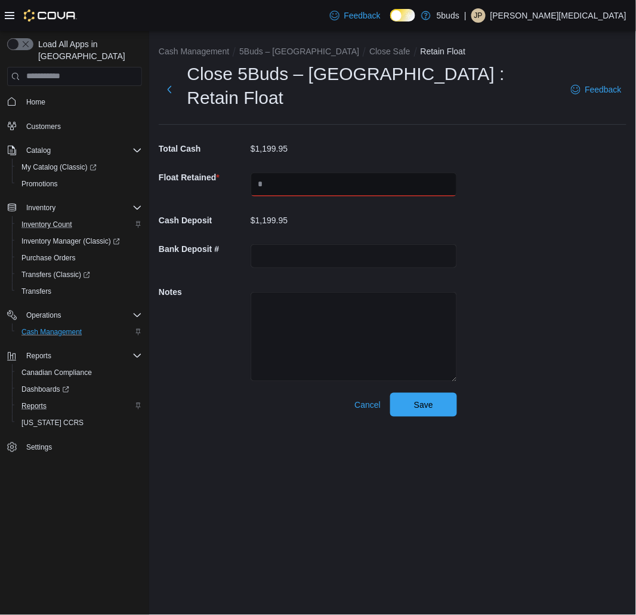
click at [343, 173] on input "text" at bounding box center [354, 185] width 207 height 24
type input "****"
click at [426, 398] on span "Save" at bounding box center [423, 404] width 19 height 12
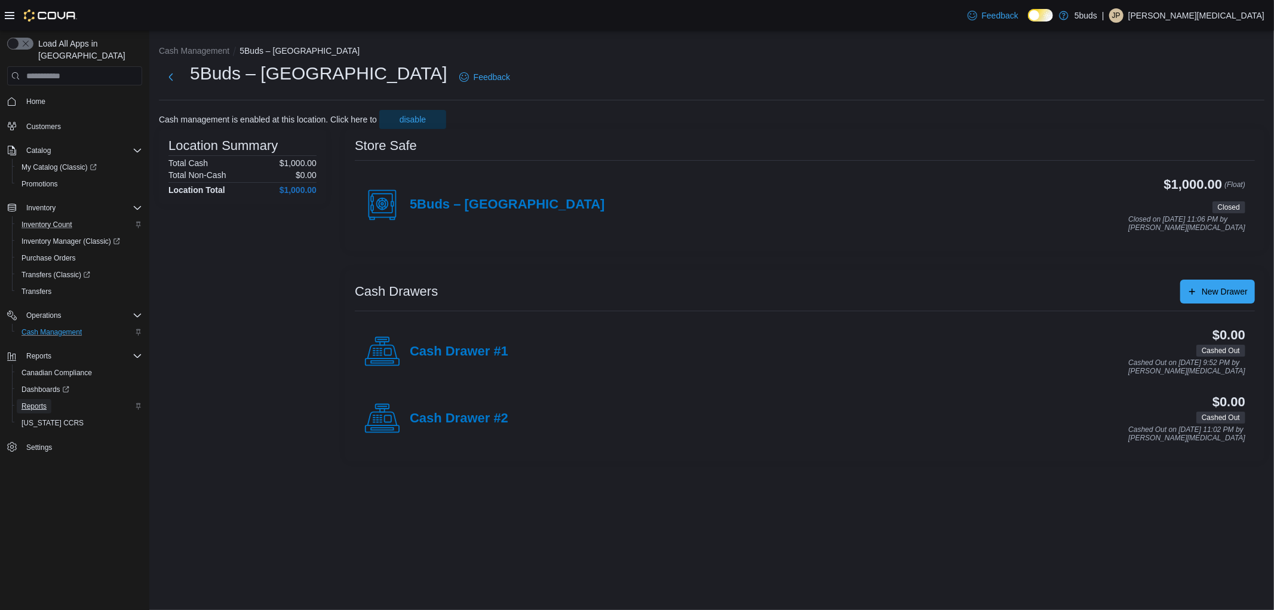
click at [42, 401] on span "Reports" at bounding box center [33, 406] width 25 height 10
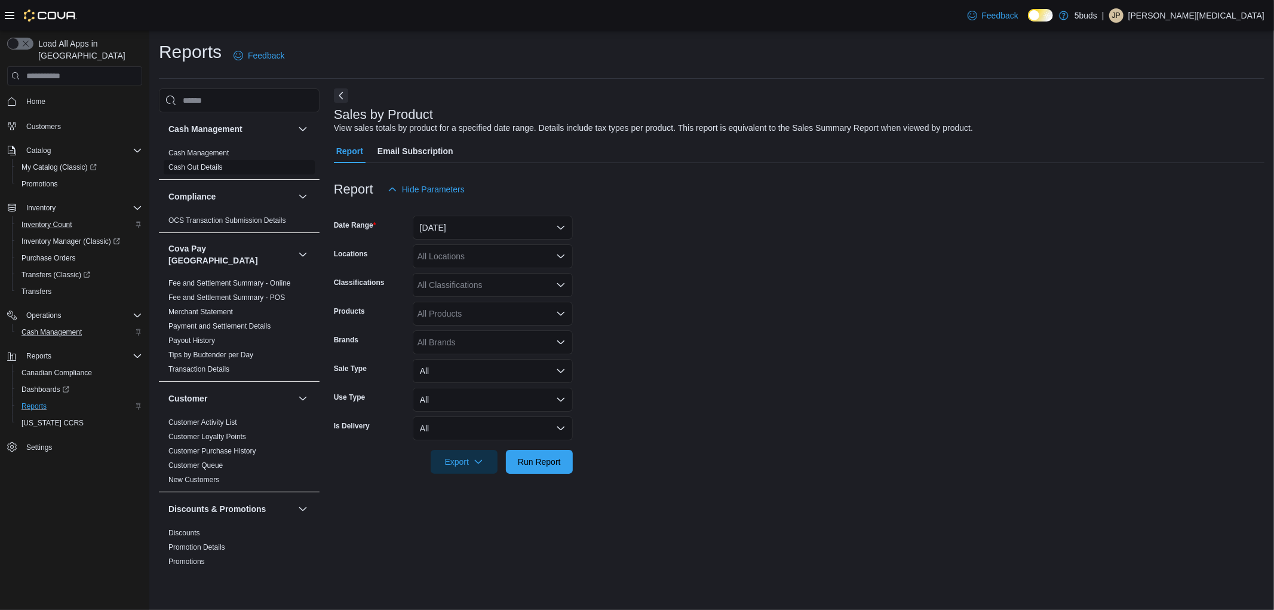
click at [186, 166] on link "Cash Out Details" at bounding box center [195, 167] width 54 height 8
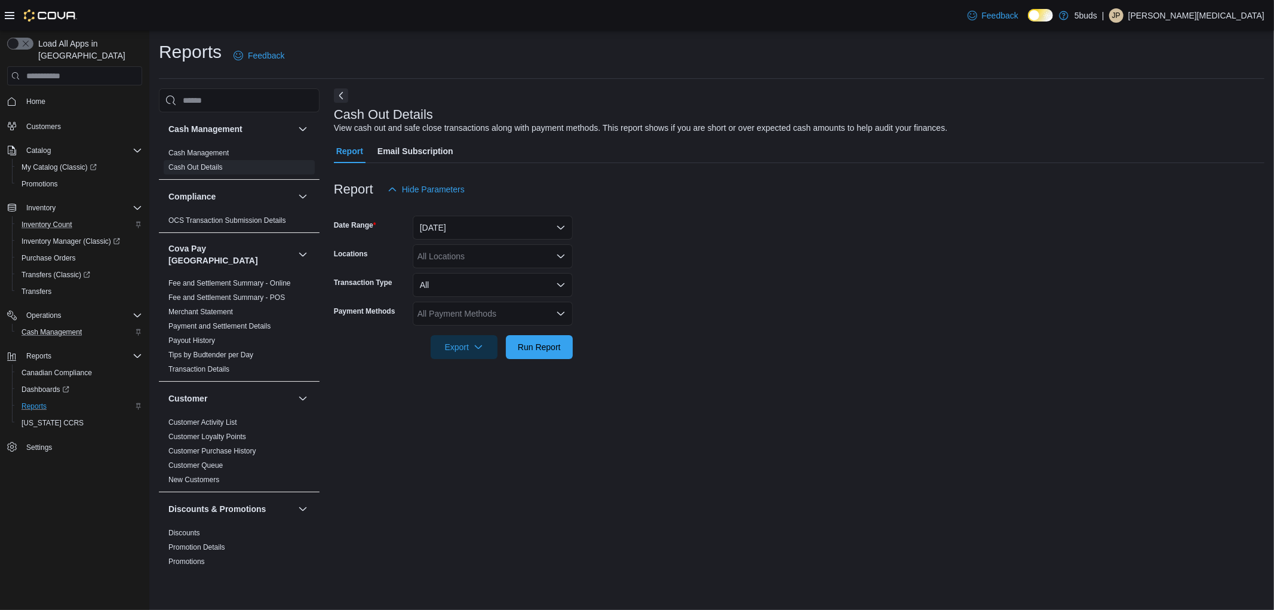
click at [460, 263] on div "All Locations" at bounding box center [493, 256] width 160 height 24
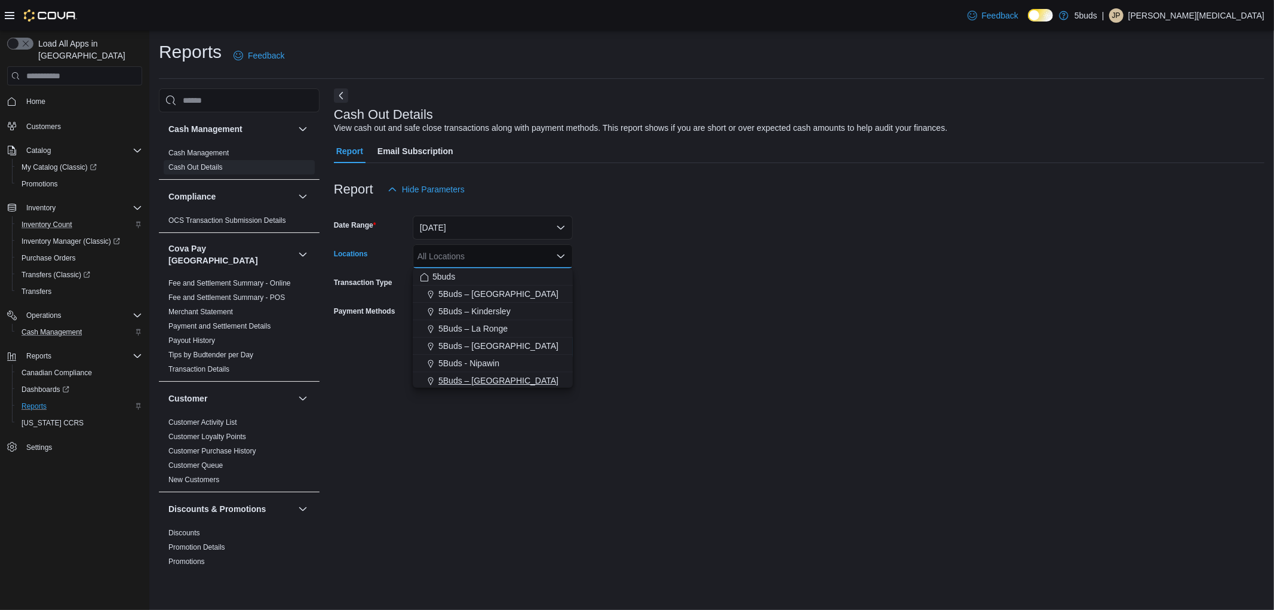
click at [515, 379] on span "5Buds – [GEOGRAPHIC_DATA]" at bounding box center [498, 380] width 120 height 12
click at [385, 350] on div "Export Run Report" at bounding box center [453, 347] width 239 height 24
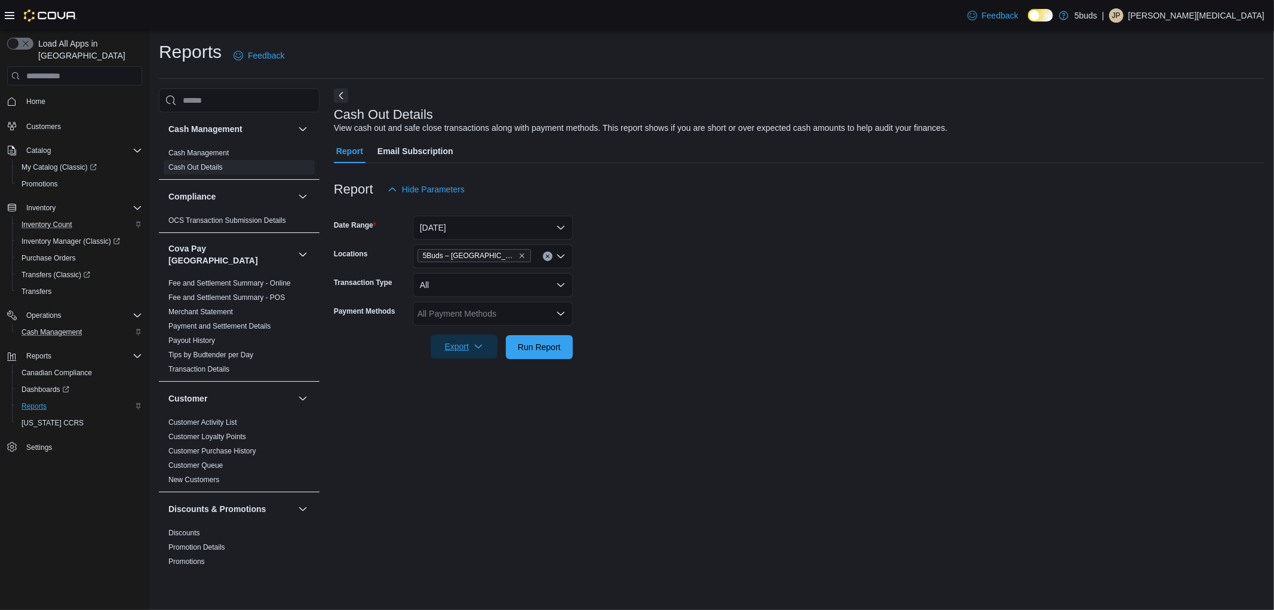
click at [453, 342] on span "Export" at bounding box center [464, 346] width 53 height 24
click at [474, 366] on span "Export to Excel" at bounding box center [466, 371] width 54 height 10
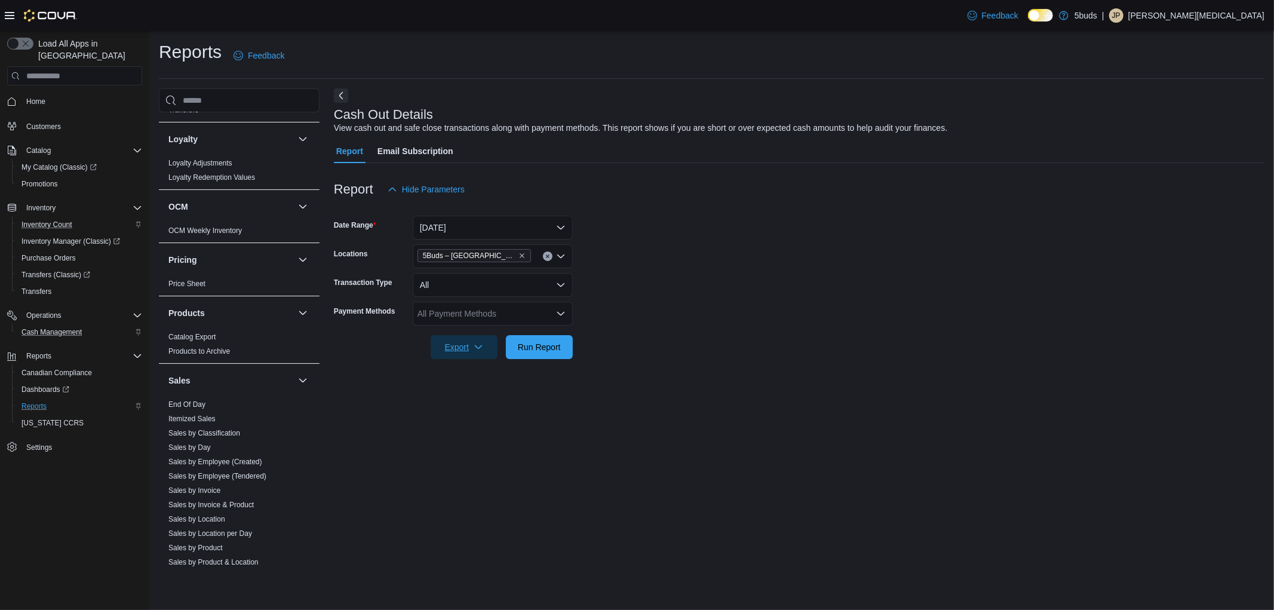
scroll to position [833, 0]
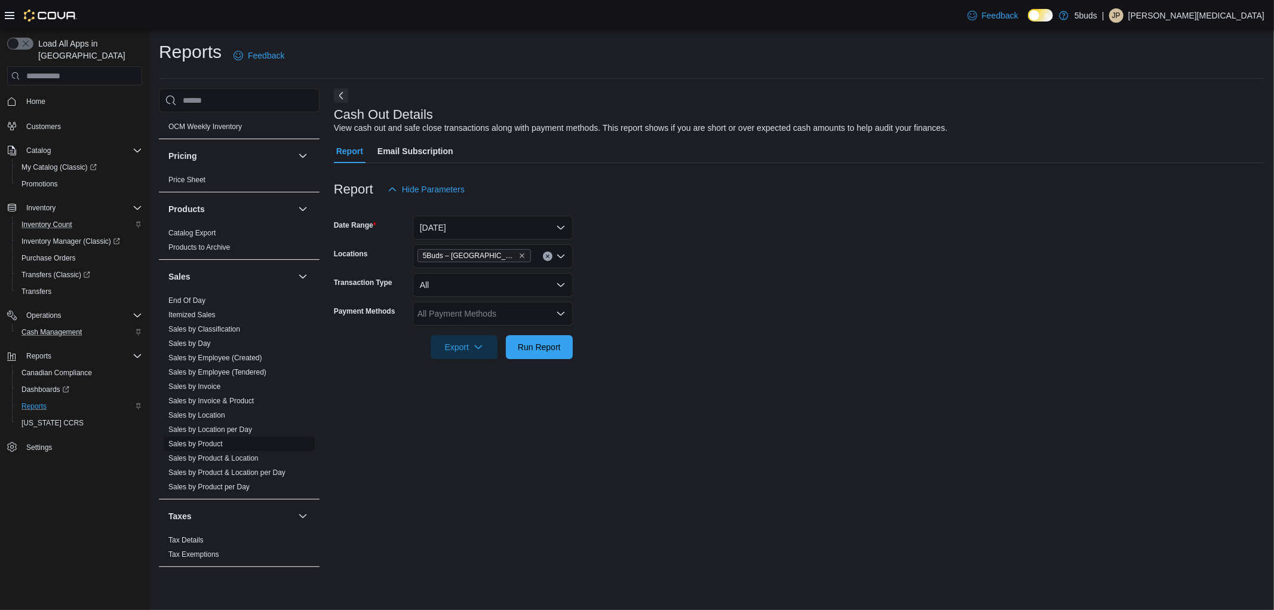
click at [214, 439] on link "Sales by Product" at bounding box center [195, 443] width 54 height 8
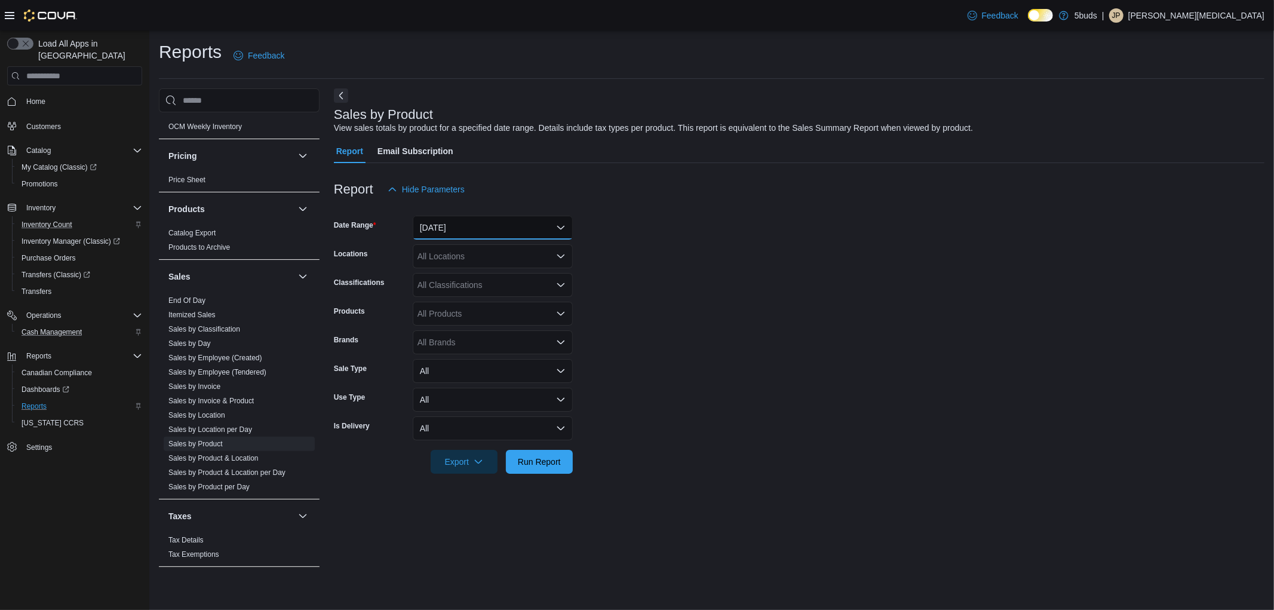
click at [456, 233] on button "[DATE]" at bounding box center [493, 228] width 160 height 24
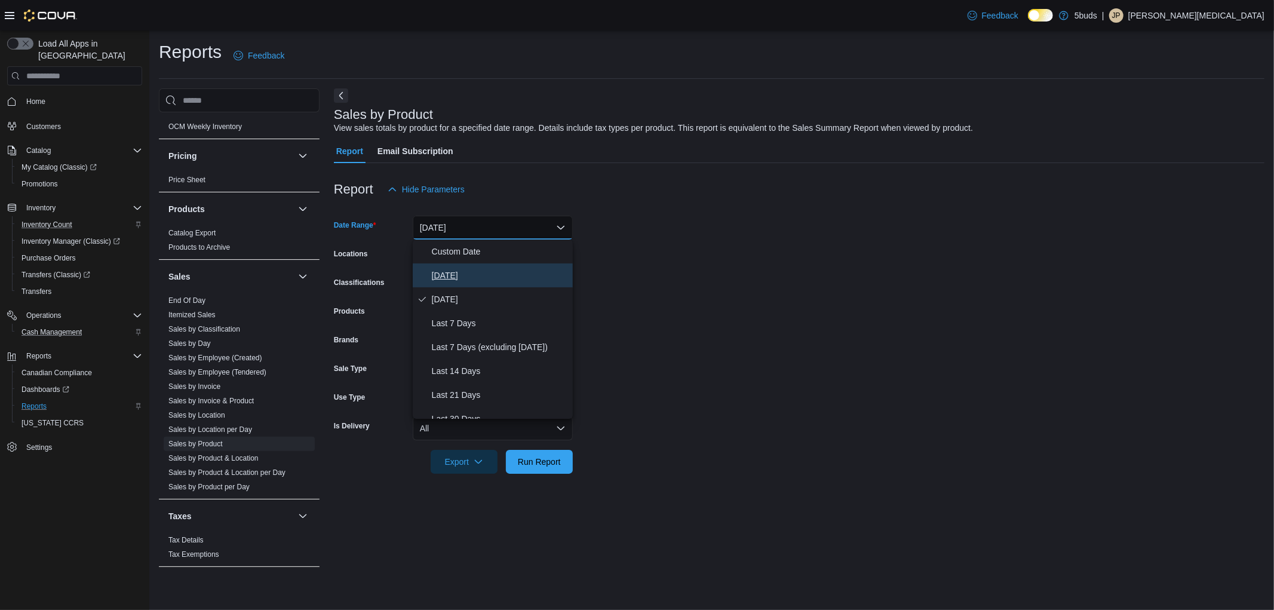
click at [462, 270] on span "[DATE]" at bounding box center [500, 275] width 136 height 14
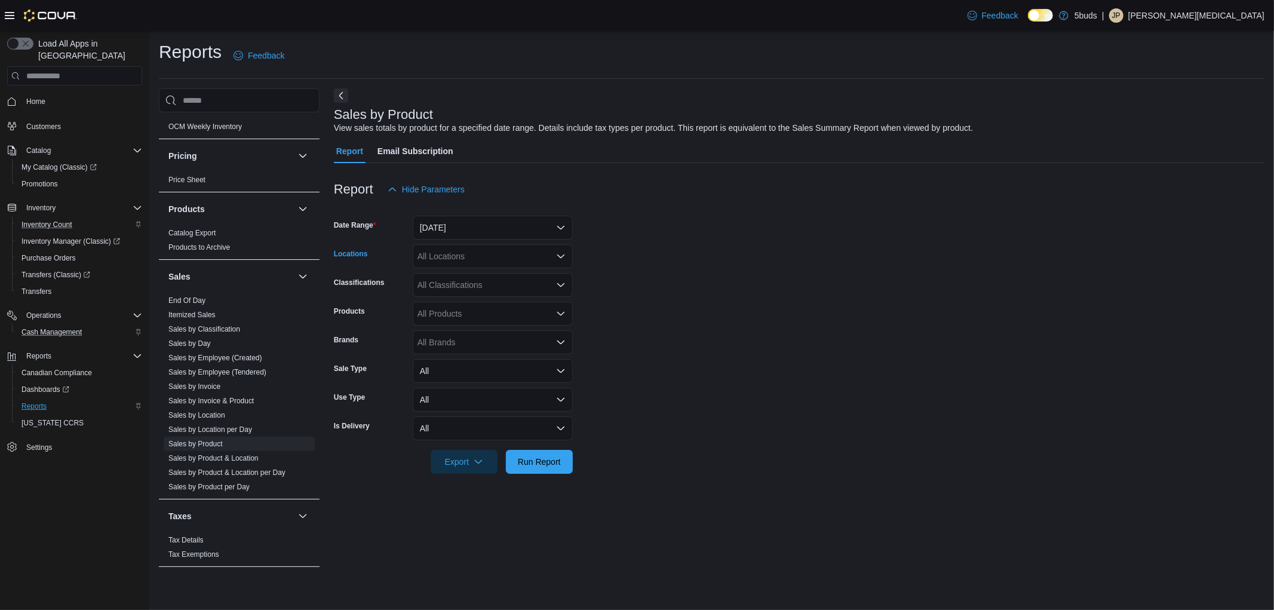
click at [466, 260] on div "All Locations" at bounding box center [493, 256] width 160 height 24
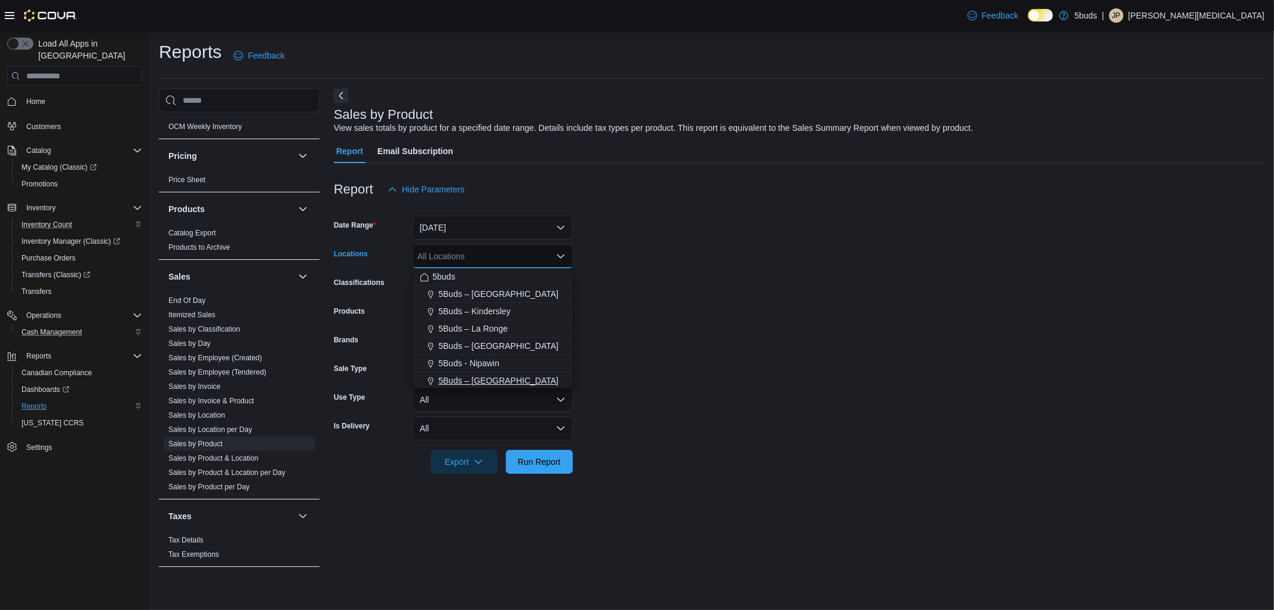
click at [479, 380] on span "5Buds – [GEOGRAPHIC_DATA]" at bounding box center [498, 380] width 120 height 12
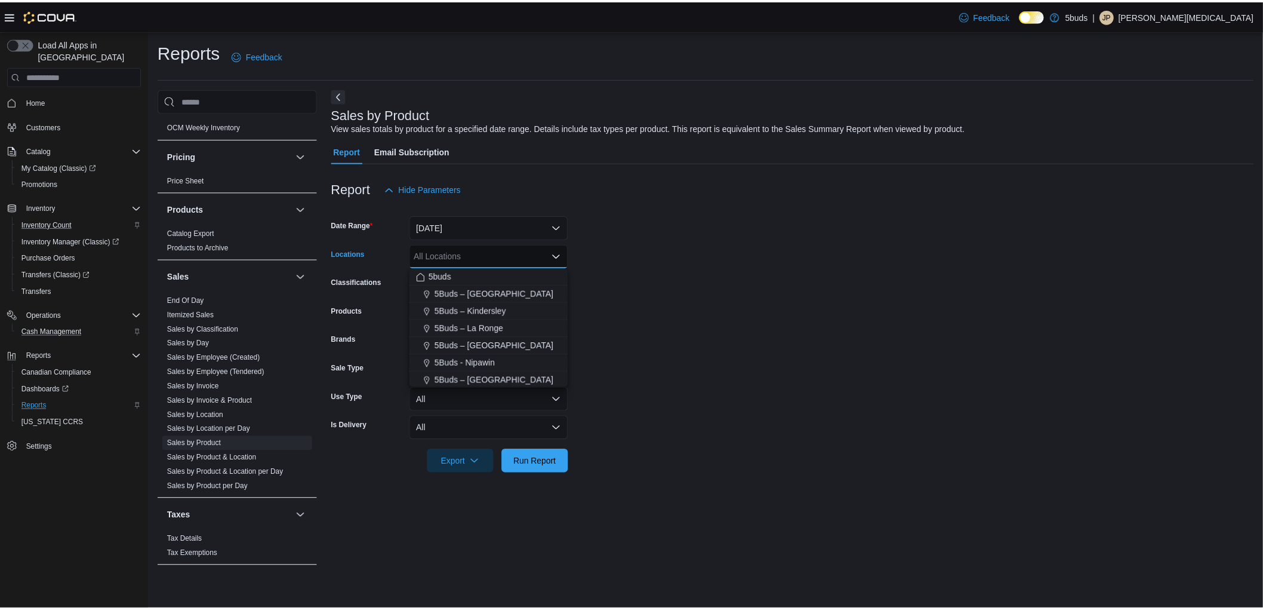
scroll to position [2, 0]
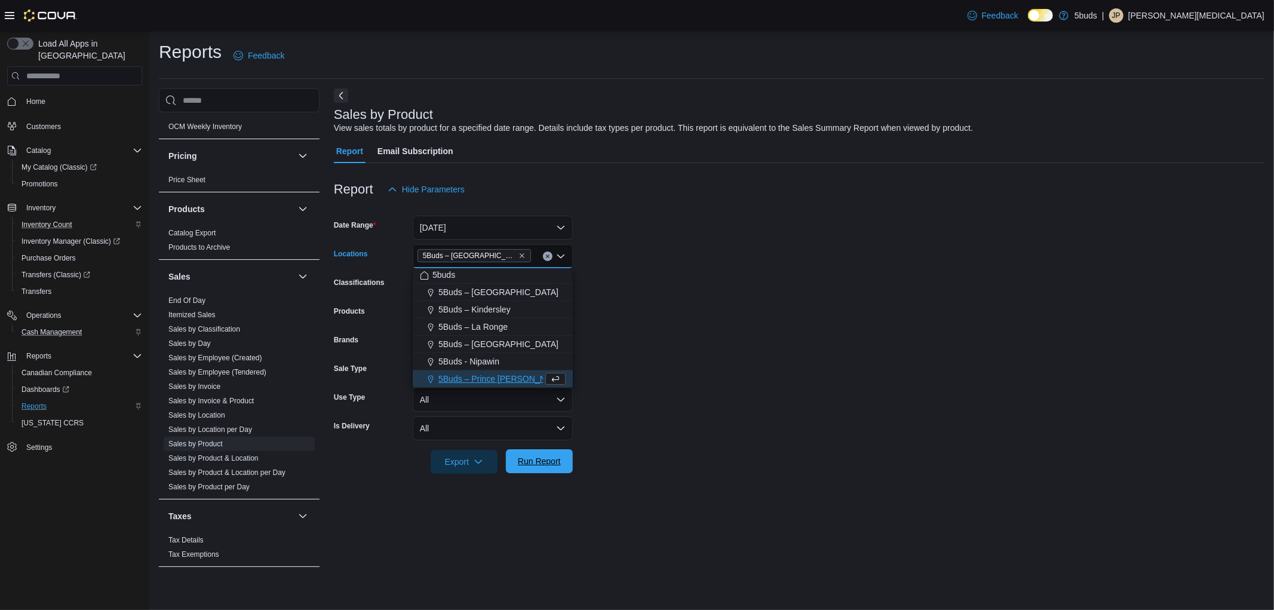
click at [536, 458] on span "Run Report" at bounding box center [539, 461] width 43 height 12
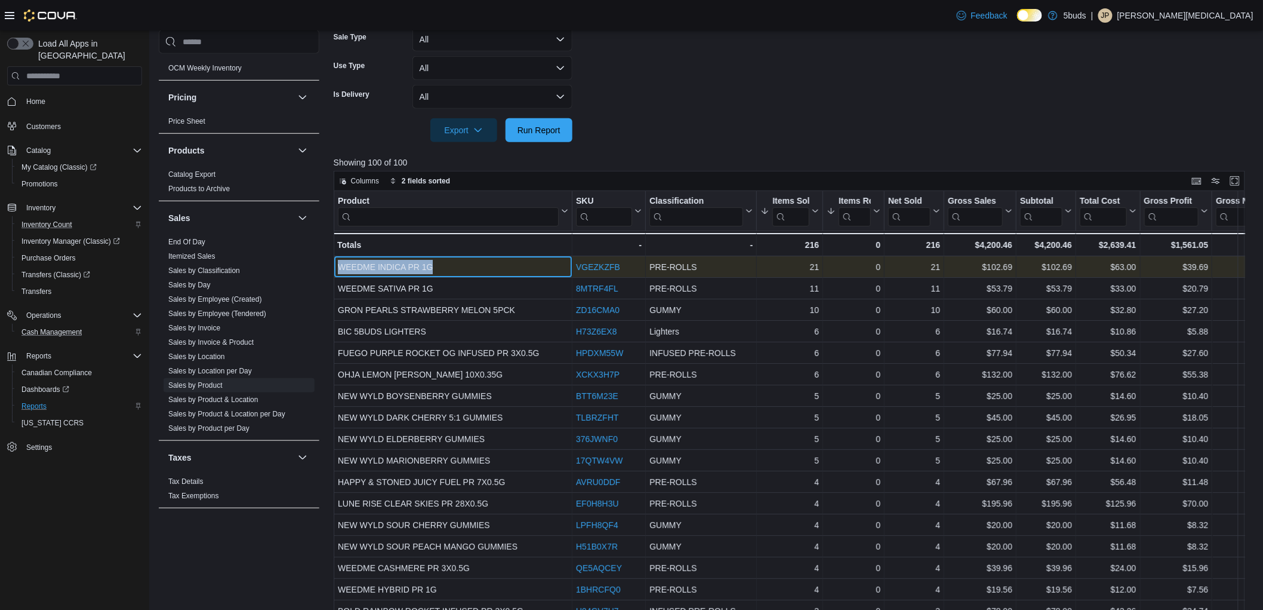
drag, startPoint x: 450, startPoint y: 266, endPoint x: 338, endPoint y: 266, distance: 111.7
click at [338, 266] on div "WEEDME INDICA PR 1G" at bounding box center [453, 267] width 230 height 14
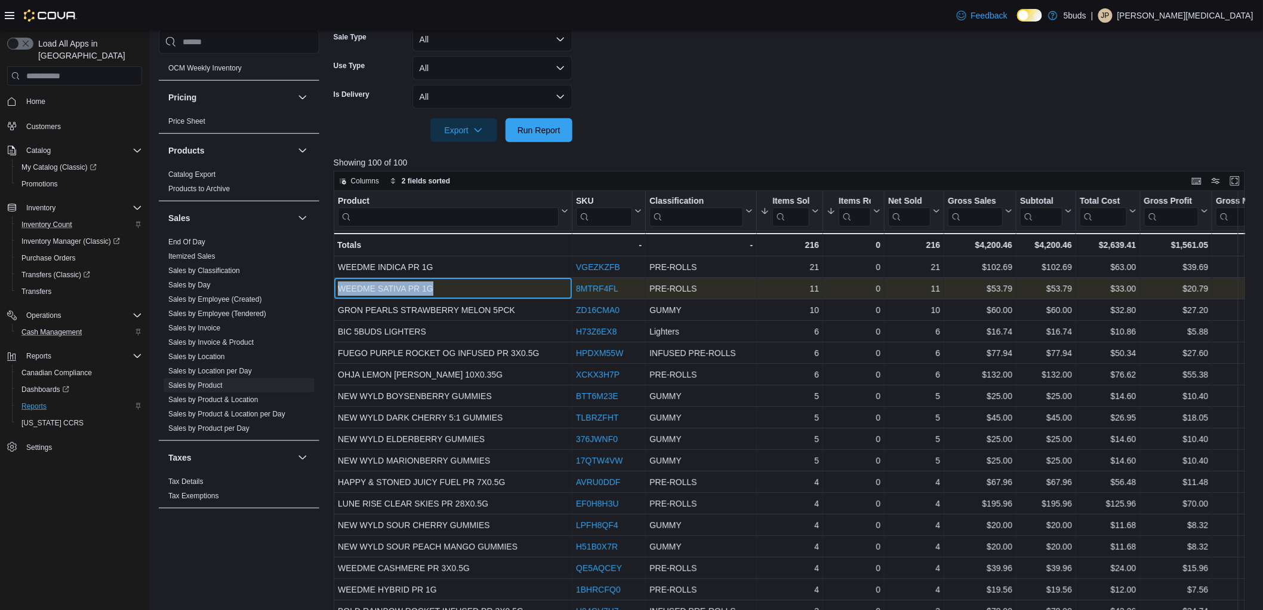
drag, startPoint x: 433, startPoint y: 289, endPoint x: 339, endPoint y: 290, distance: 94.9
click at [339, 290] on div "WEEDME SATIVA PR 1G" at bounding box center [453, 288] width 230 height 14
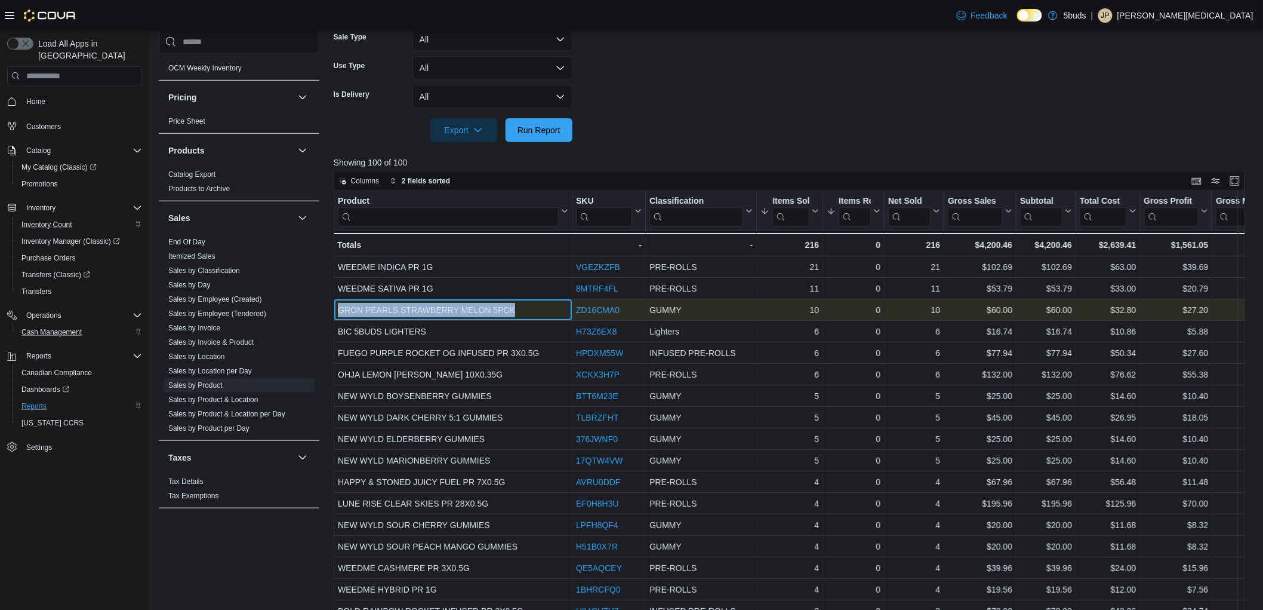
drag, startPoint x: 516, startPoint y: 311, endPoint x: 334, endPoint y: 303, distance: 181.7
click at [334, 303] on div "GRON PEARLS STRAWBERRY MELON 5PCK - Product, column 1, row 3" at bounding box center [453, 309] width 239 height 21
copy div "GRON PEARLS STRAWBERRY MELON 5PCK"
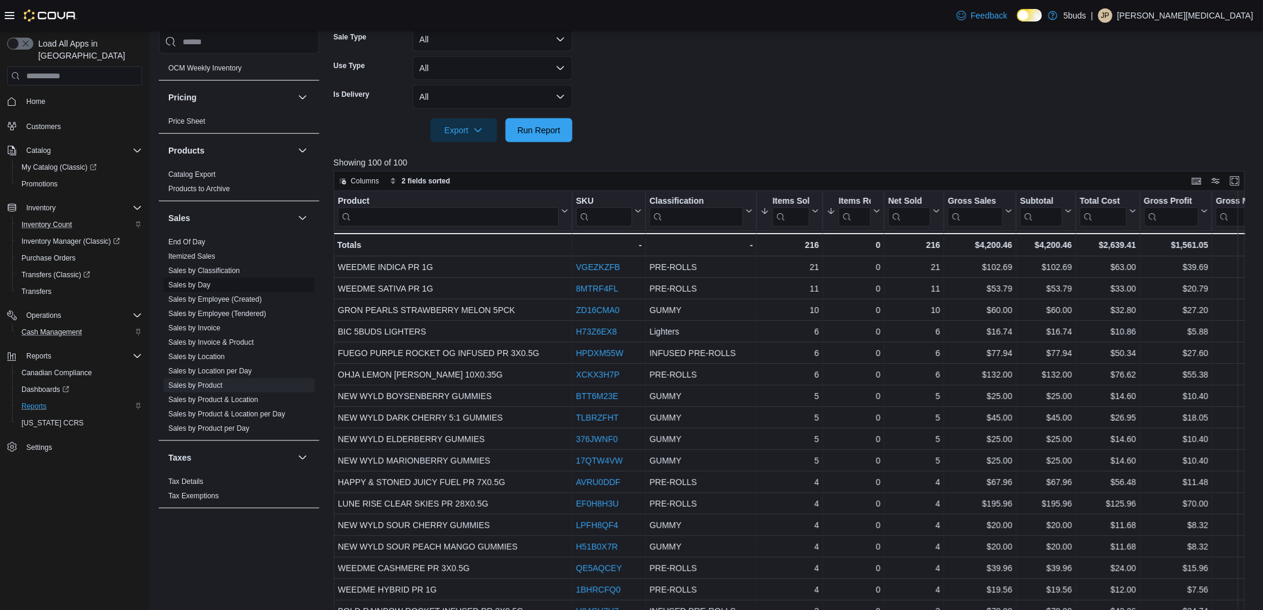
click at [213, 278] on span "Sales by Day" at bounding box center [239, 285] width 151 height 14
click at [192, 281] on link "Sales by Day" at bounding box center [189, 285] width 42 height 8
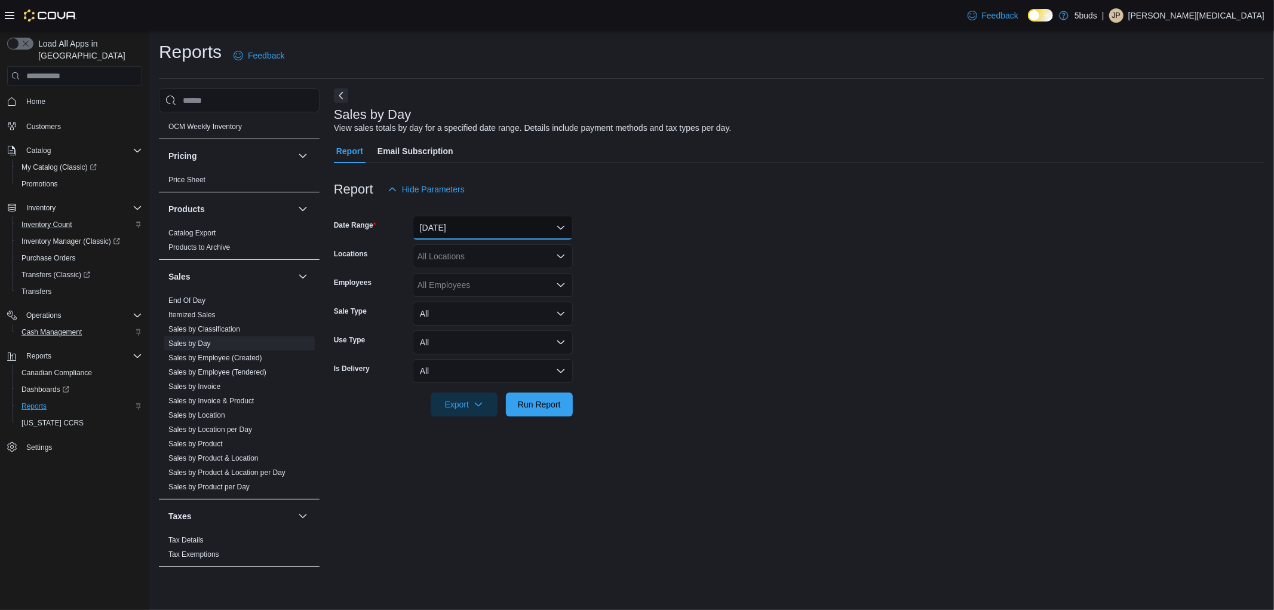
click at [473, 230] on button "[DATE]" at bounding box center [493, 228] width 160 height 24
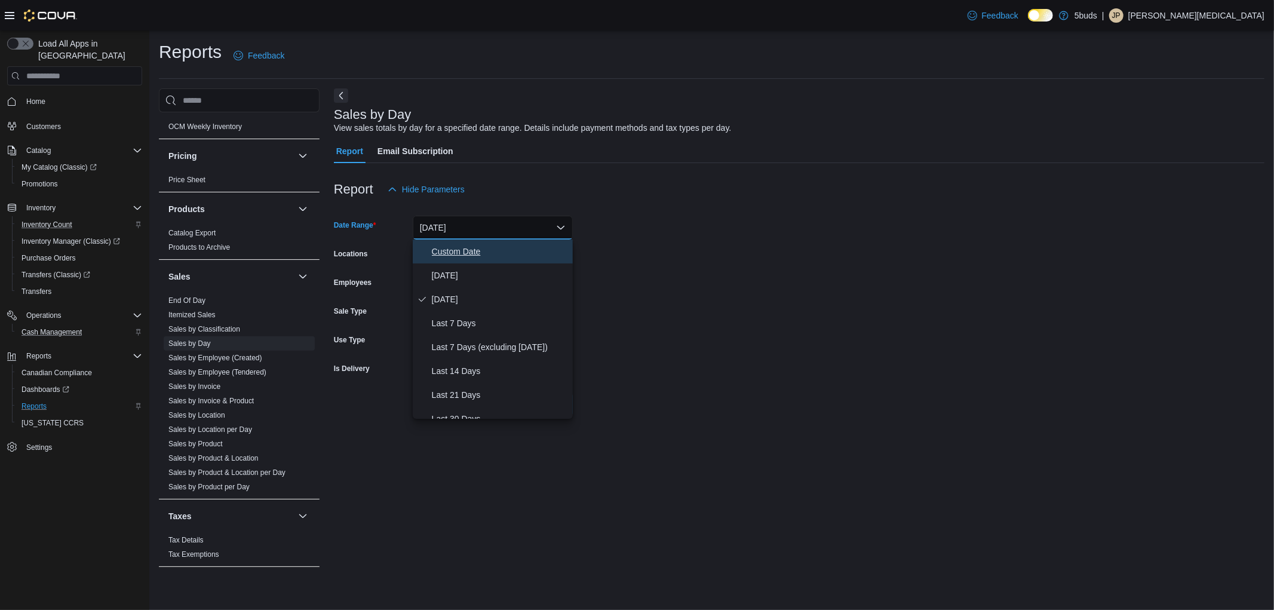
click at [435, 253] on span "Custom Date" at bounding box center [500, 251] width 136 height 14
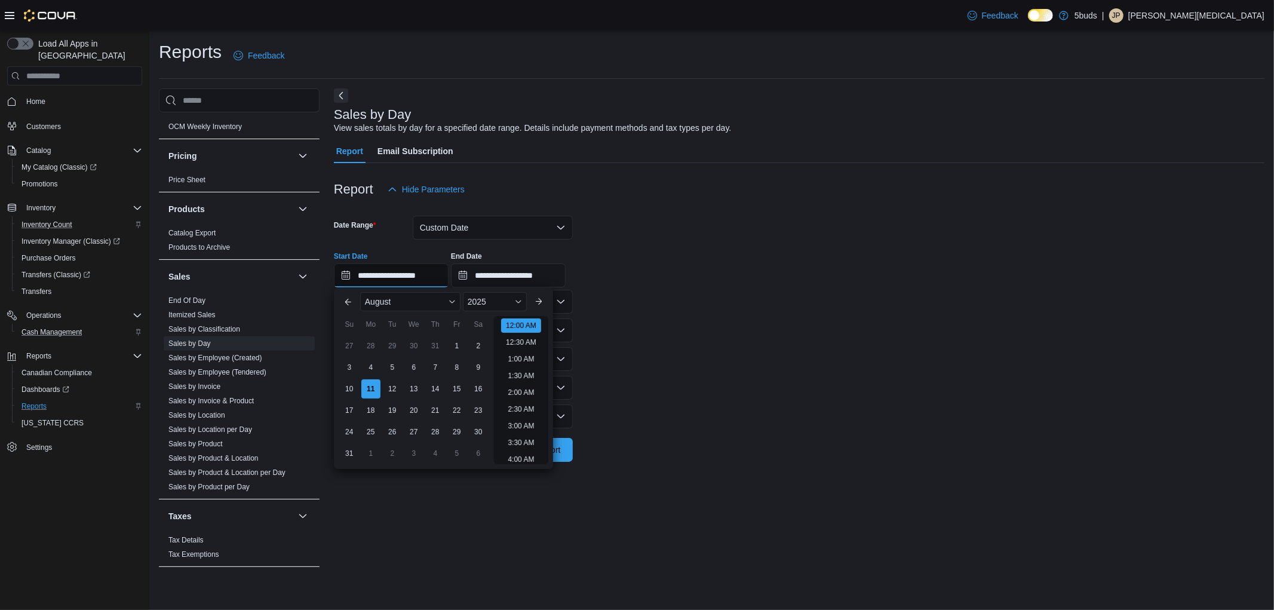
click at [438, 269] on input "**********" at bounding box center [391, 275] width 115 height 24
click at [456, 343] on div "1" at bounding box center [456, 345] width 21 height 21
type input "**********"
click at [730, 361] on form "**********" at bounding box center [799, 331] width 930 height 260
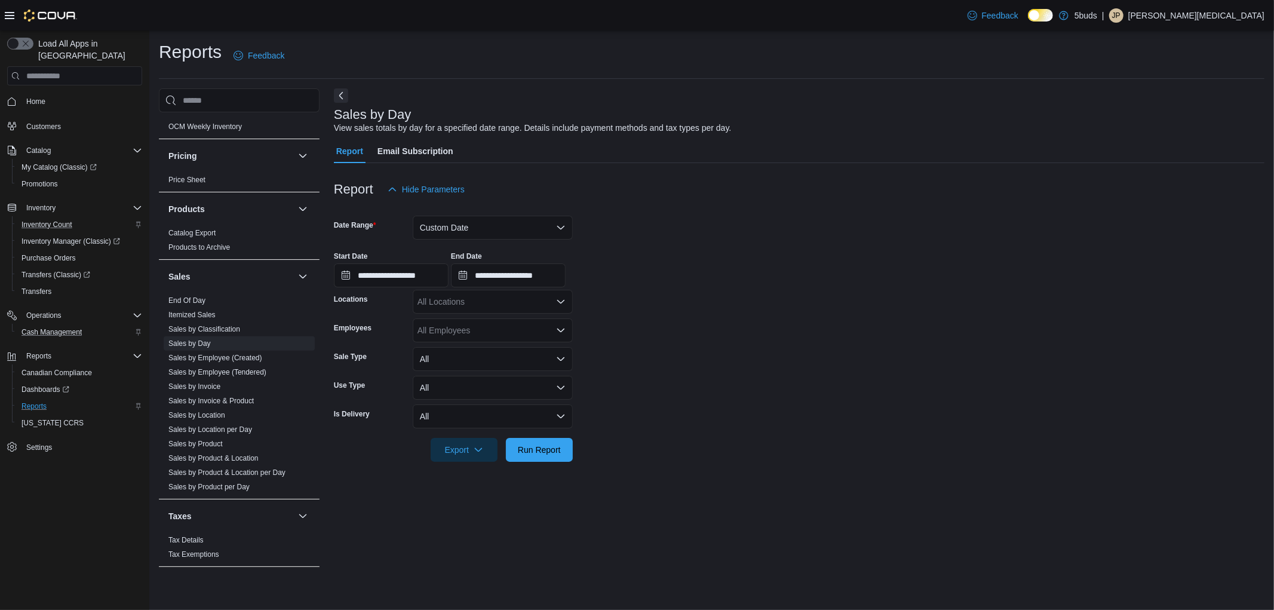
click at [509, 309] on div "All Locations" at bounding box center [493, 302] width 160 height 24
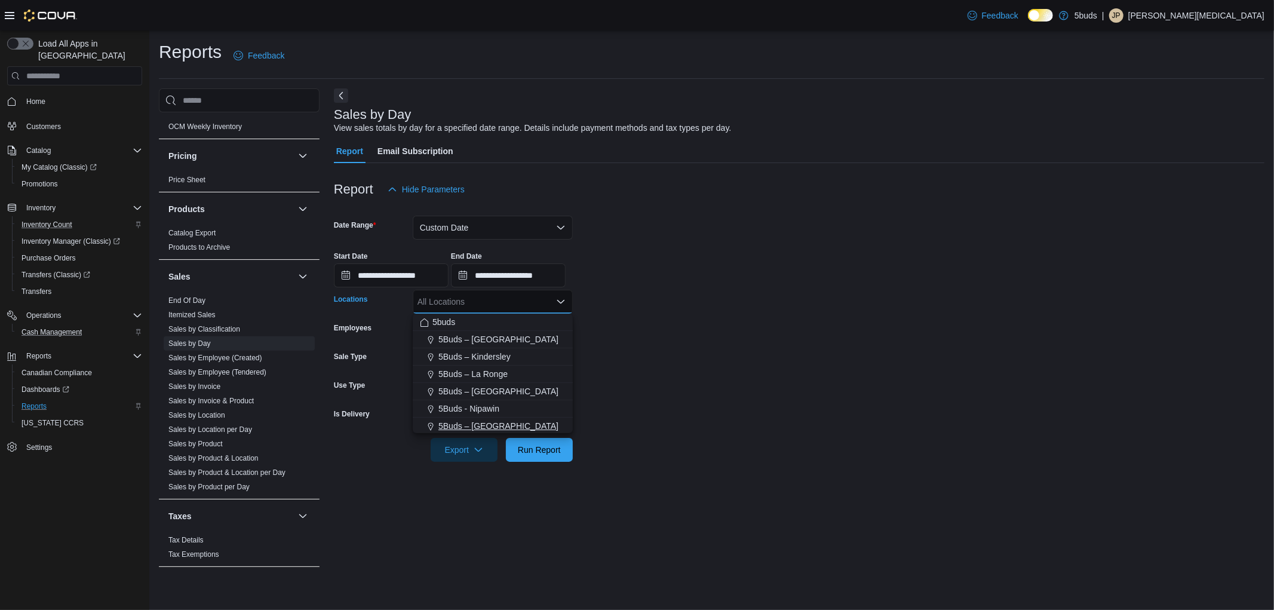
click at [504, 429] on span "5Buds – [GEOGRAPHIC_DATA]" at bounding box center [498, 426] width 120 height 12
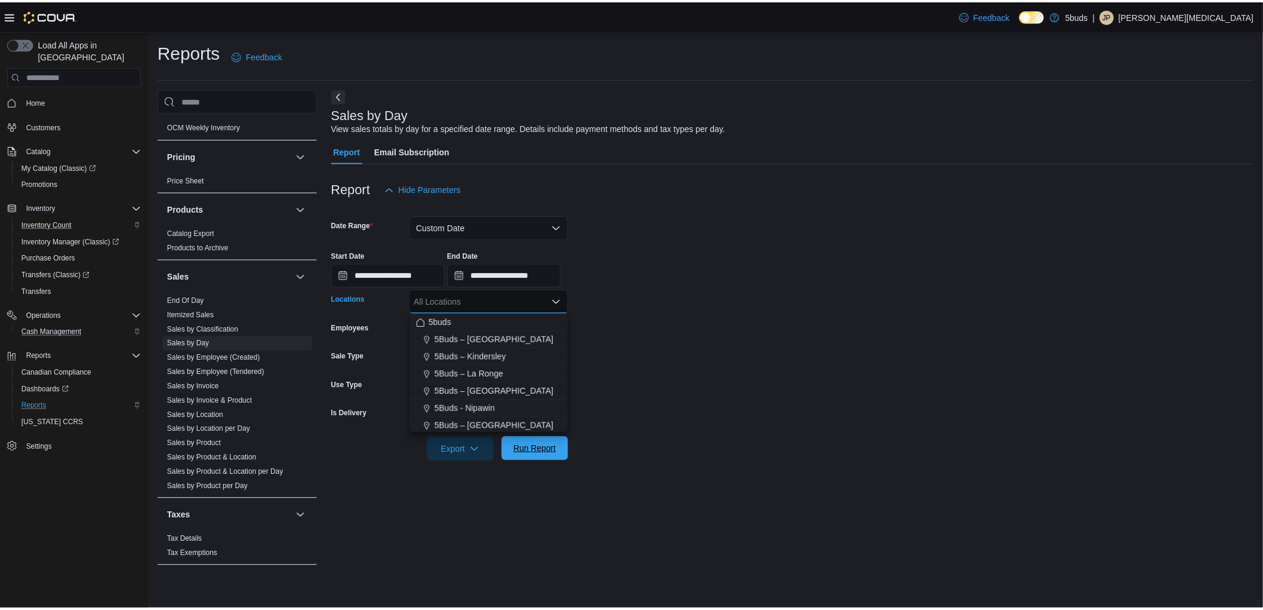
scroll to position [2, 0]
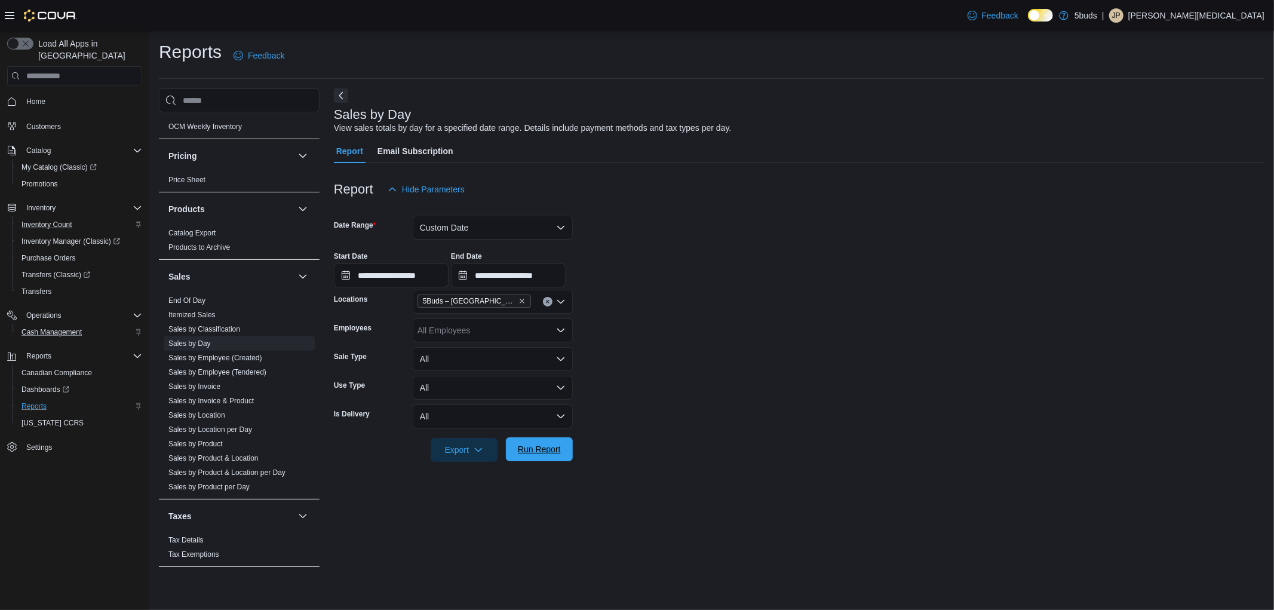
click at [533, 453] on span "Run Report" at bounding box center [539, 449] width 43 height 12
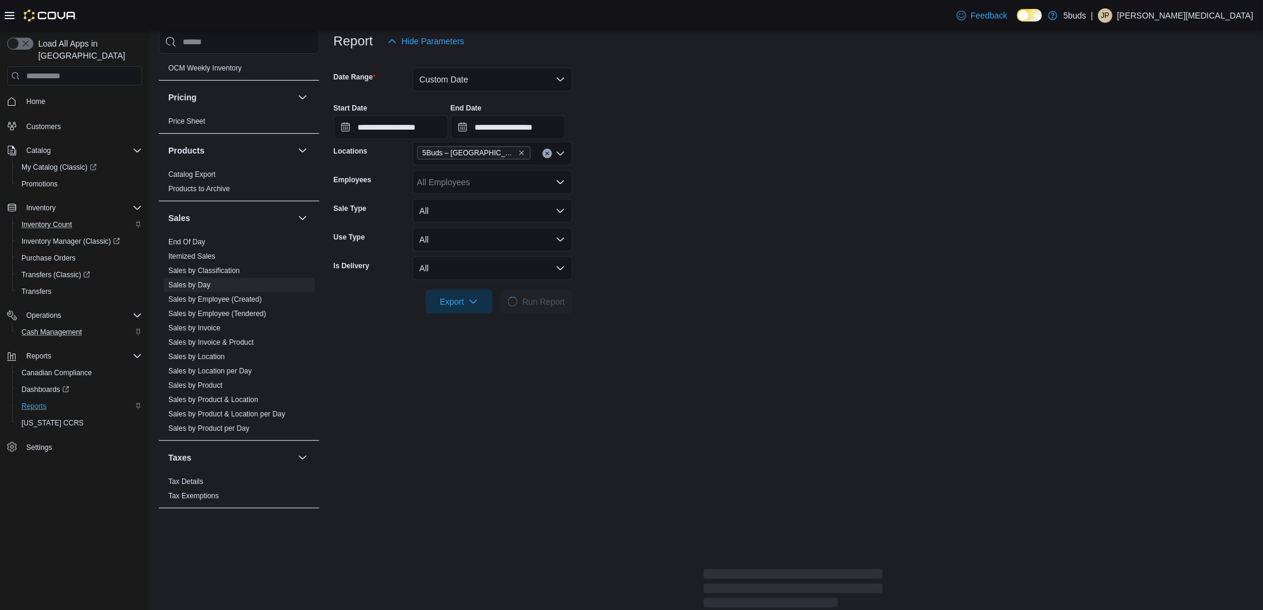
scroll to position [199, 0]
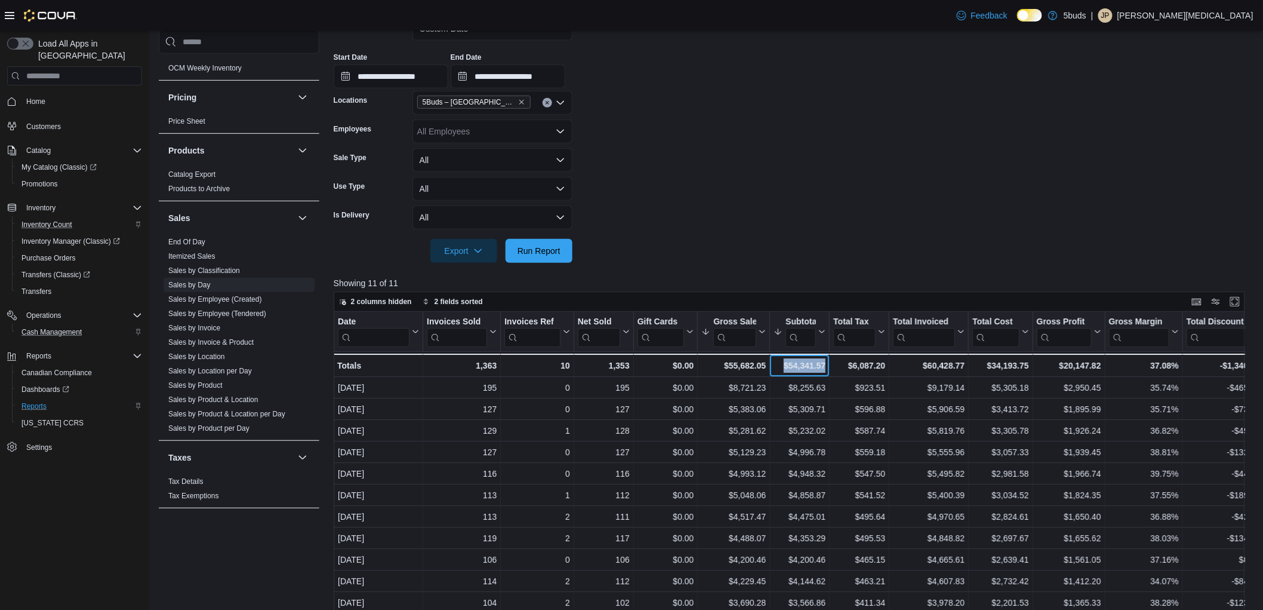
drag, startPoint x: 783, startPoint y: 367, endPoint x: 828, endPoint y: 367, distance: 45.4
click at [828, 367] on div "$54,341.57 - Subtotal, column 7, row 12" at bounding box center [800, 364] width 60 height 23
copy div "$54,341.57"
click at [223, 309] on link "Sales by Employee (Tendered)" at bounding box center [217, 313] width 98 height 8
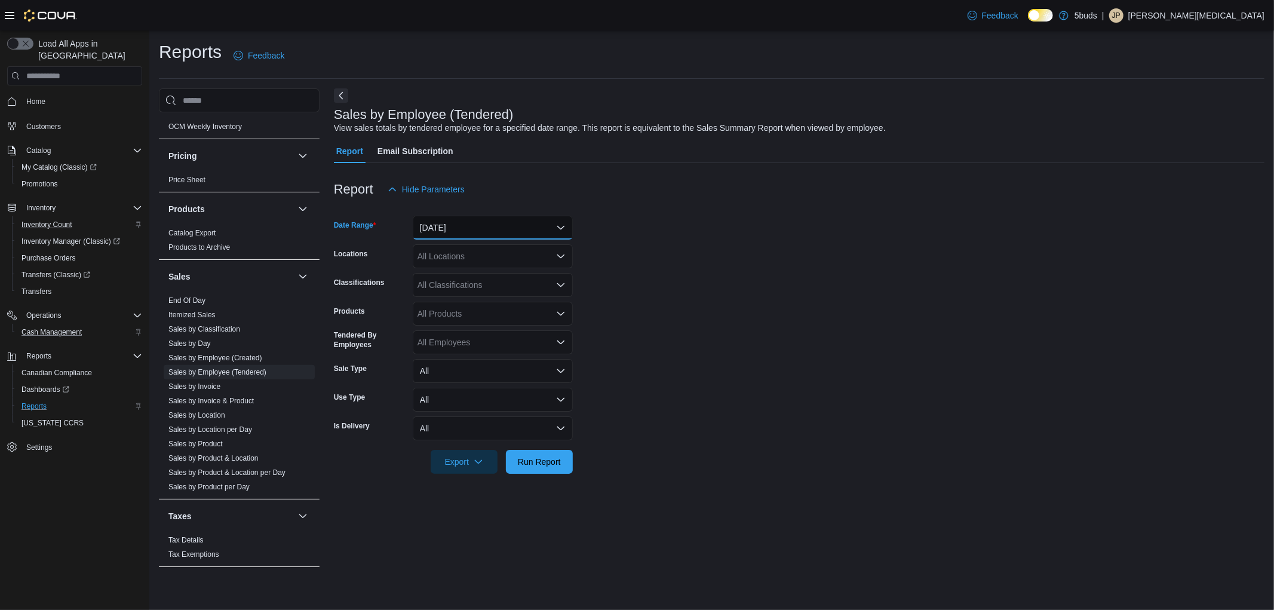
click at [470, 229] on button "[DATE]" at bounding box center [493, 228] width 160 height 24
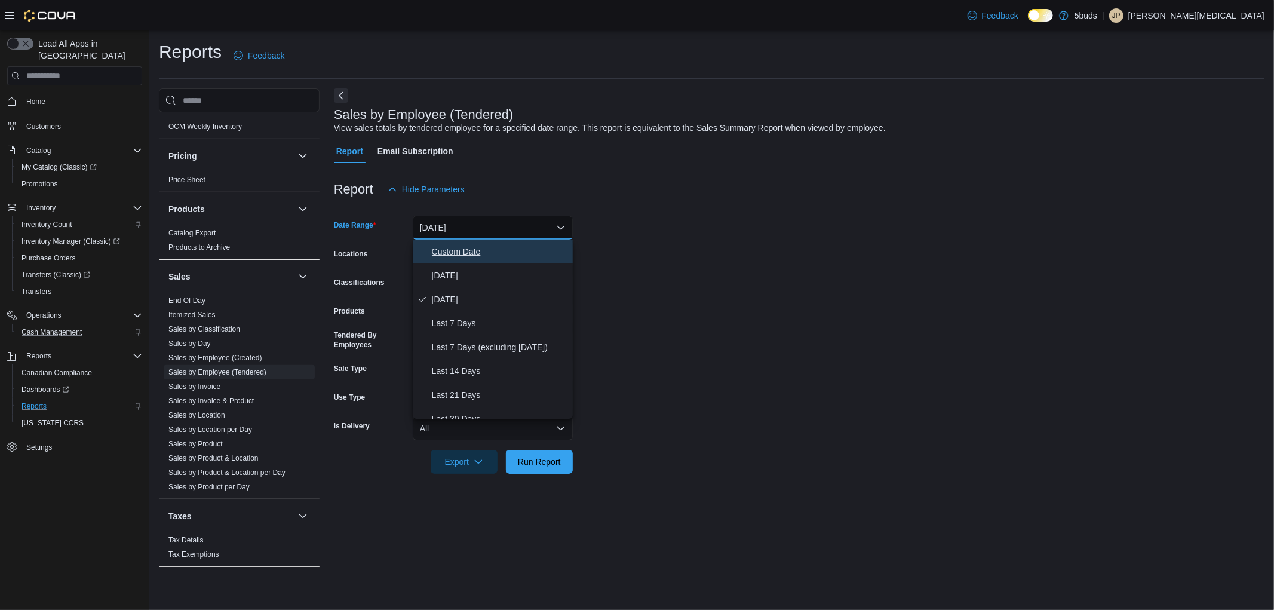
click at [463, 254] on span "Custom Date" at bounding box center [500, 251] width 136 height 14
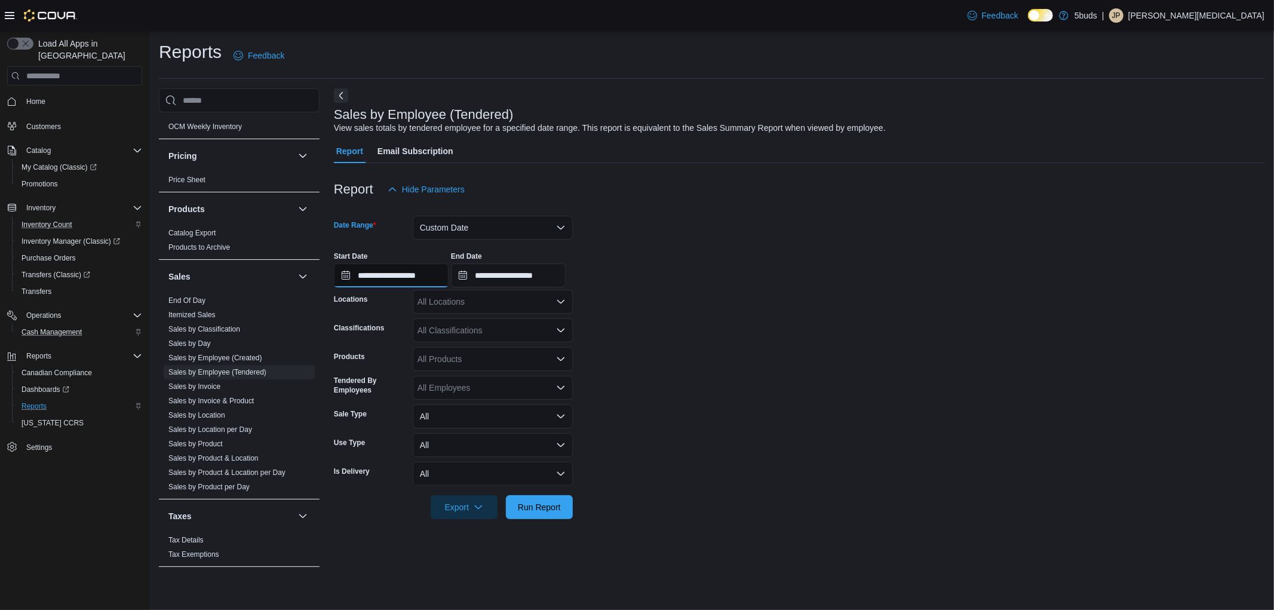
click at [371, 272] on input "**********" at bounding box center [391, 275] width 115 height 24
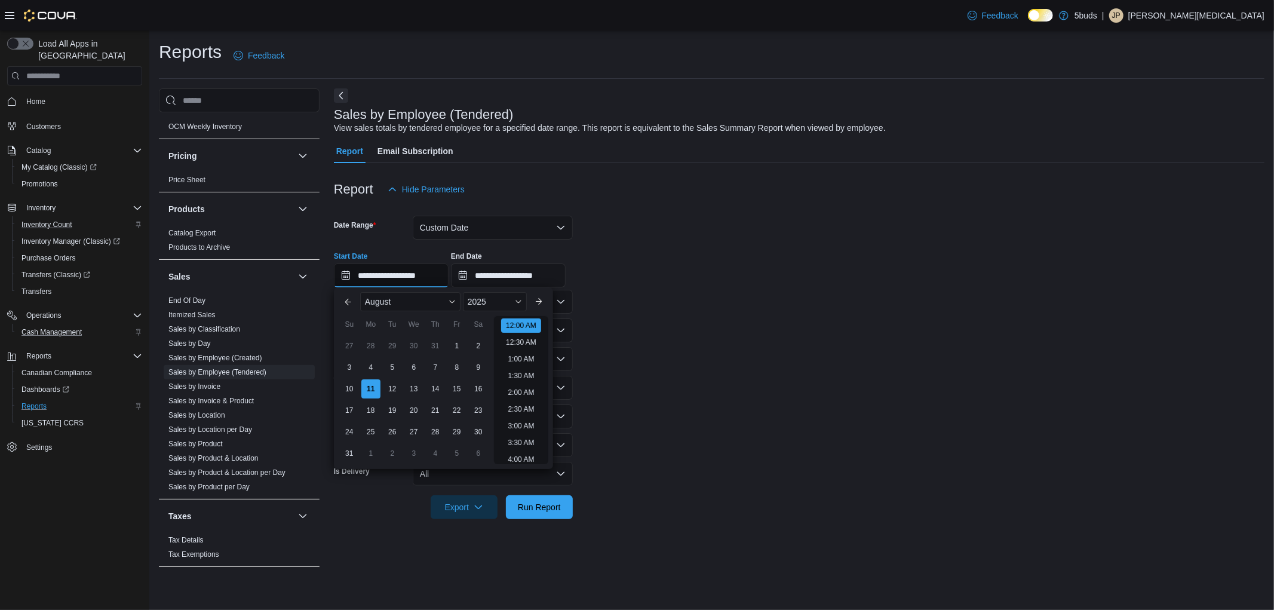
scroll to position [37, 0]
click at [393, 306] on div "August" at bounding box center [410, 301] width 100 height 19
click at [383, 302] on div "January" at bounding box center [410, 304] width 96 height 14
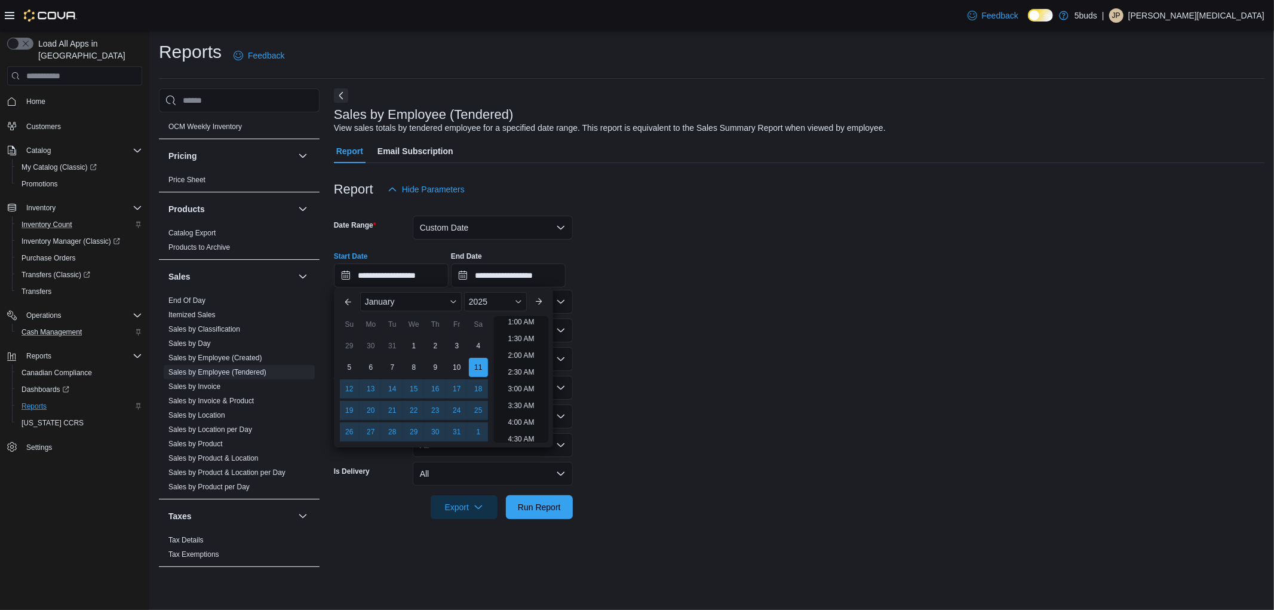
scroll to position [2, 0]
click at [417, 345] on div "1" at bounding box center [413, 345] width 21 height 21
type input "**********"
click at [696, 294] on form "**********" at bounding box center [799, 360] width 930 height 318
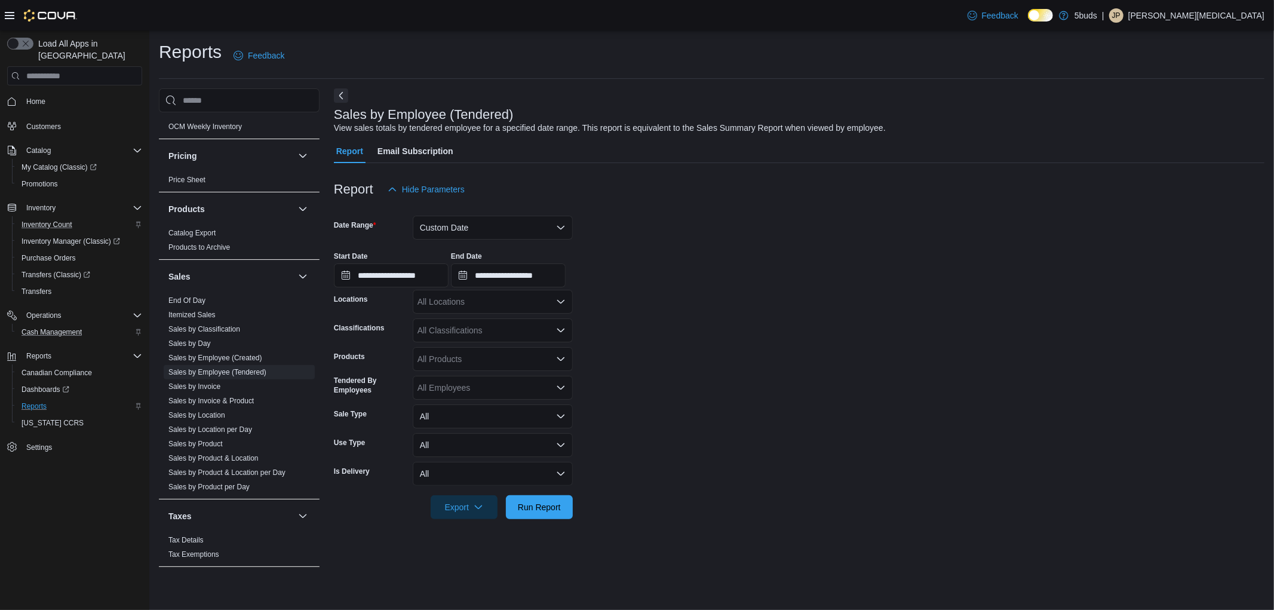
click at [476, 300] on div "All Locations" at bounding box center [493, 302] width 160 height 24
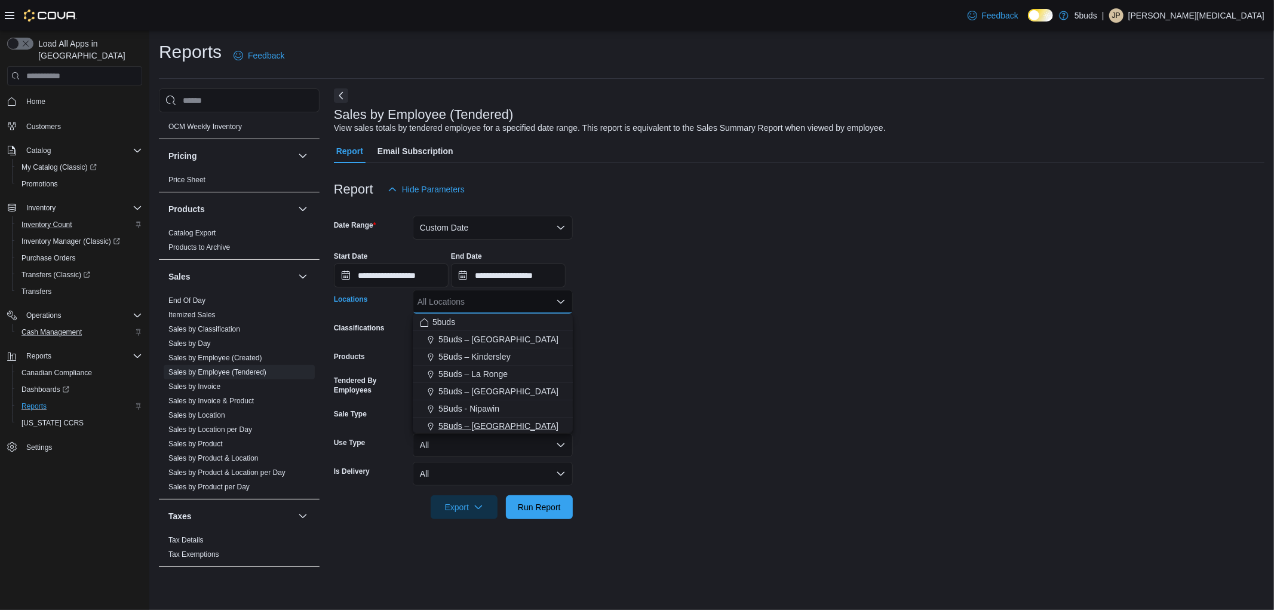
click at [469, 422] on span "5Buds – [GEOGRAPHIC_DATA]" at bounding box center [498, 426] width 120 height 12
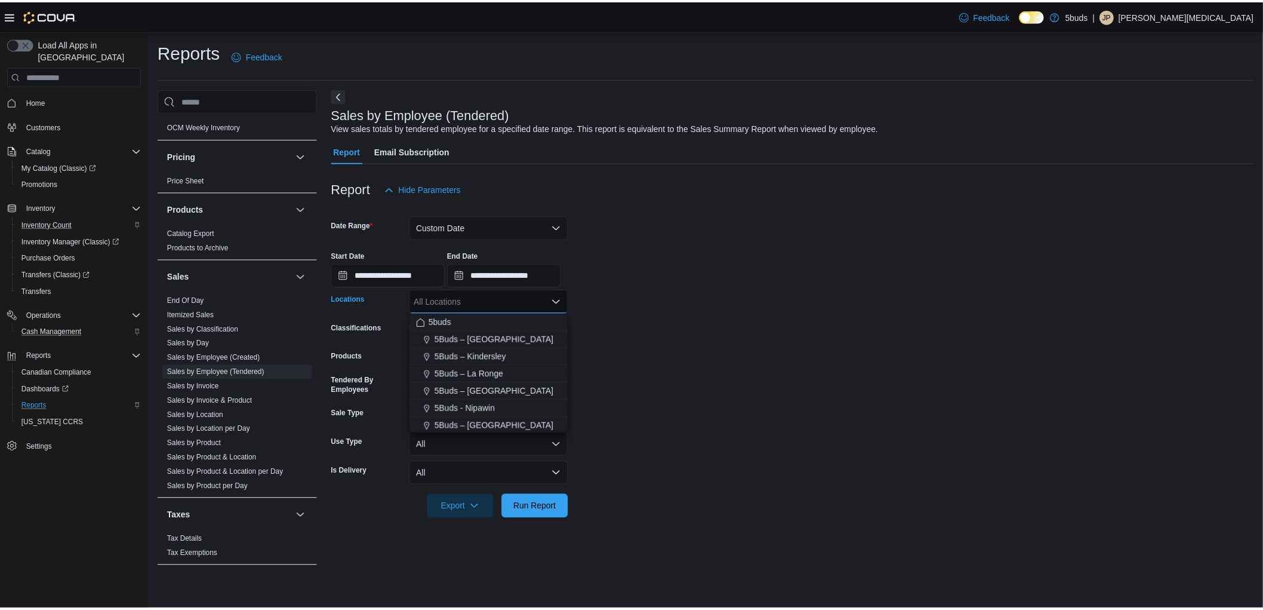
scroll to position [2, 0]
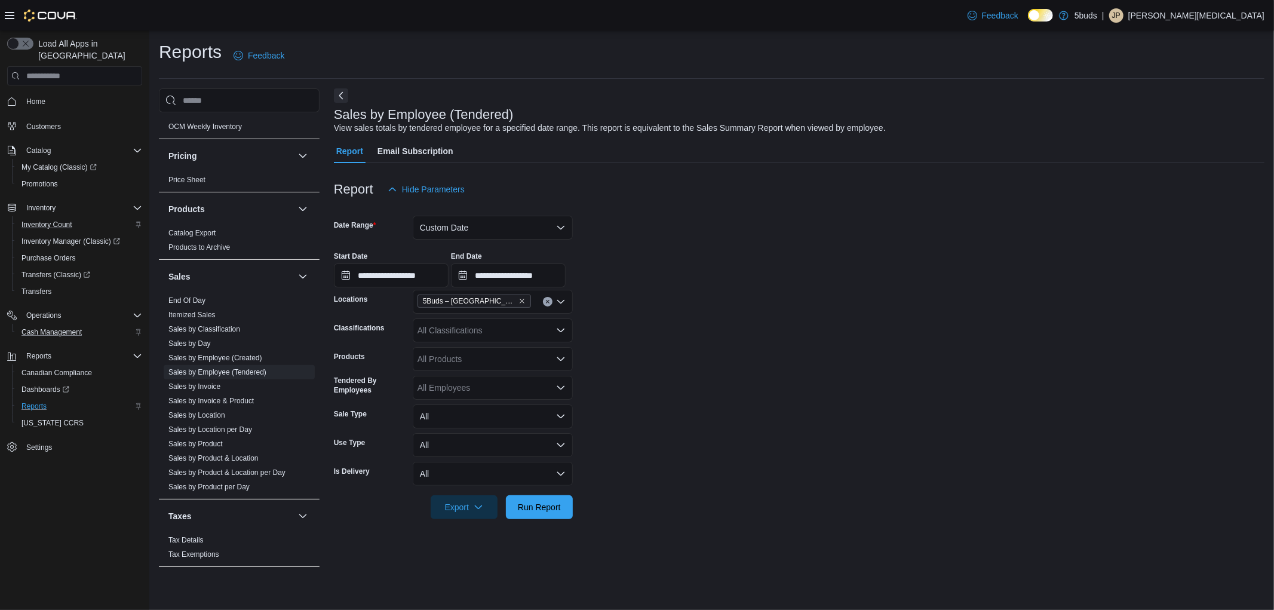
click at [673, 402] on form "**********" at bounding box center [799, 360] width 930 height 318
click at [557, 505] on span "Run Report" at bounding box center [539, 506] width 43 height 12
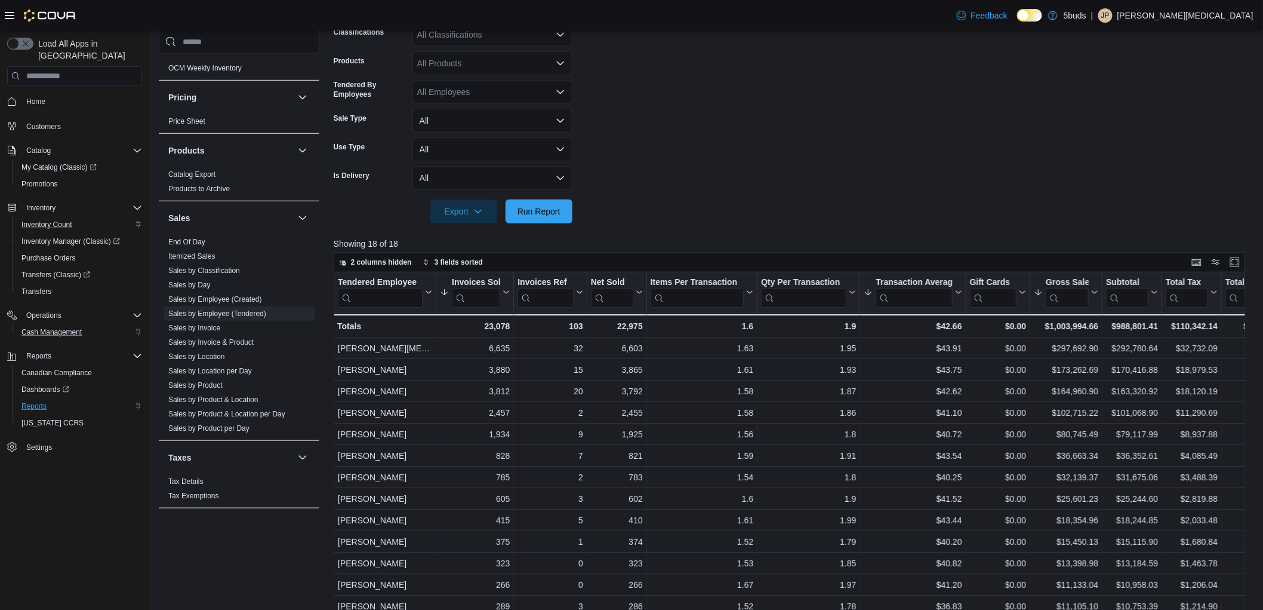
scroll to position [170, 0]
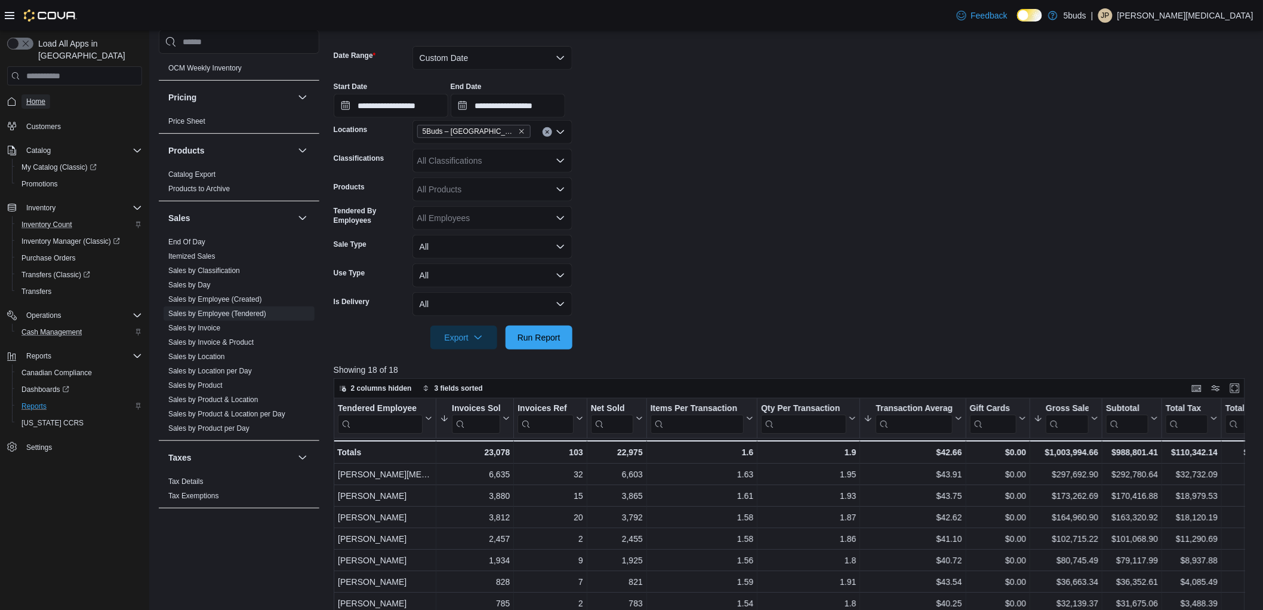
click at [38, 94] on span "Home" at bounding box center [35, 101] width 19 height 14
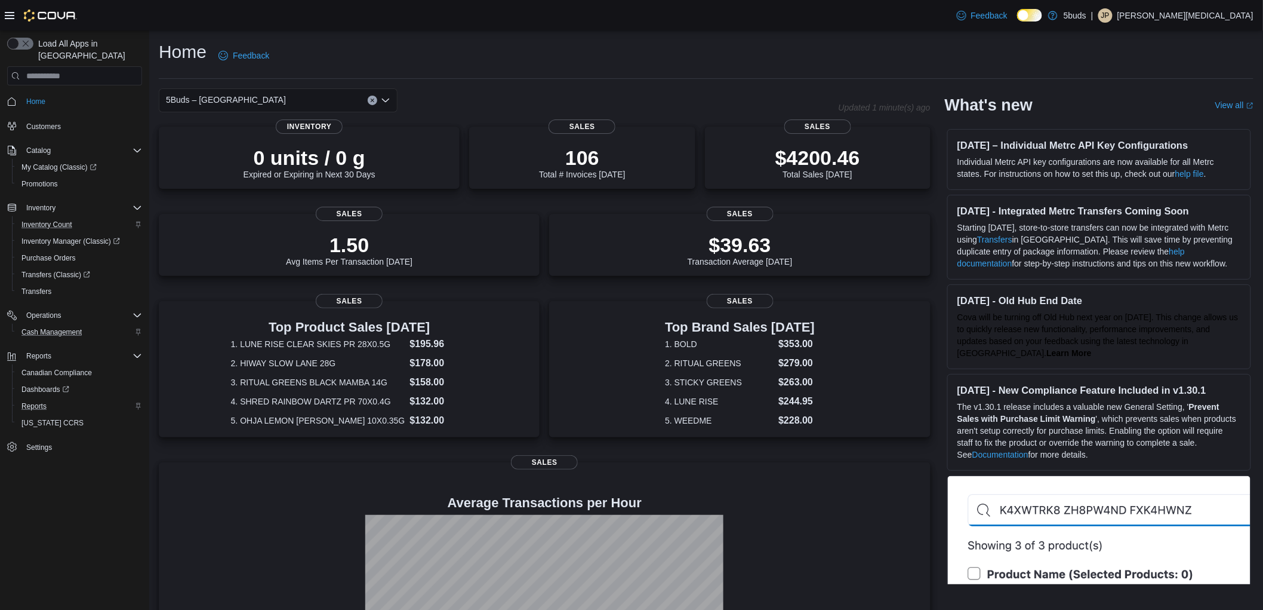
click at [1242, 13] on p "[PERSON_NAME][MEDICAL_DATA]" at bounding box center [1186, 15] width 136 height 14
click at [1183, 113] on span "Sign Out" at bounding box center [1177, 119] width 32 height 12
